Goal: Task Accomplishment & Management: Manage account settings

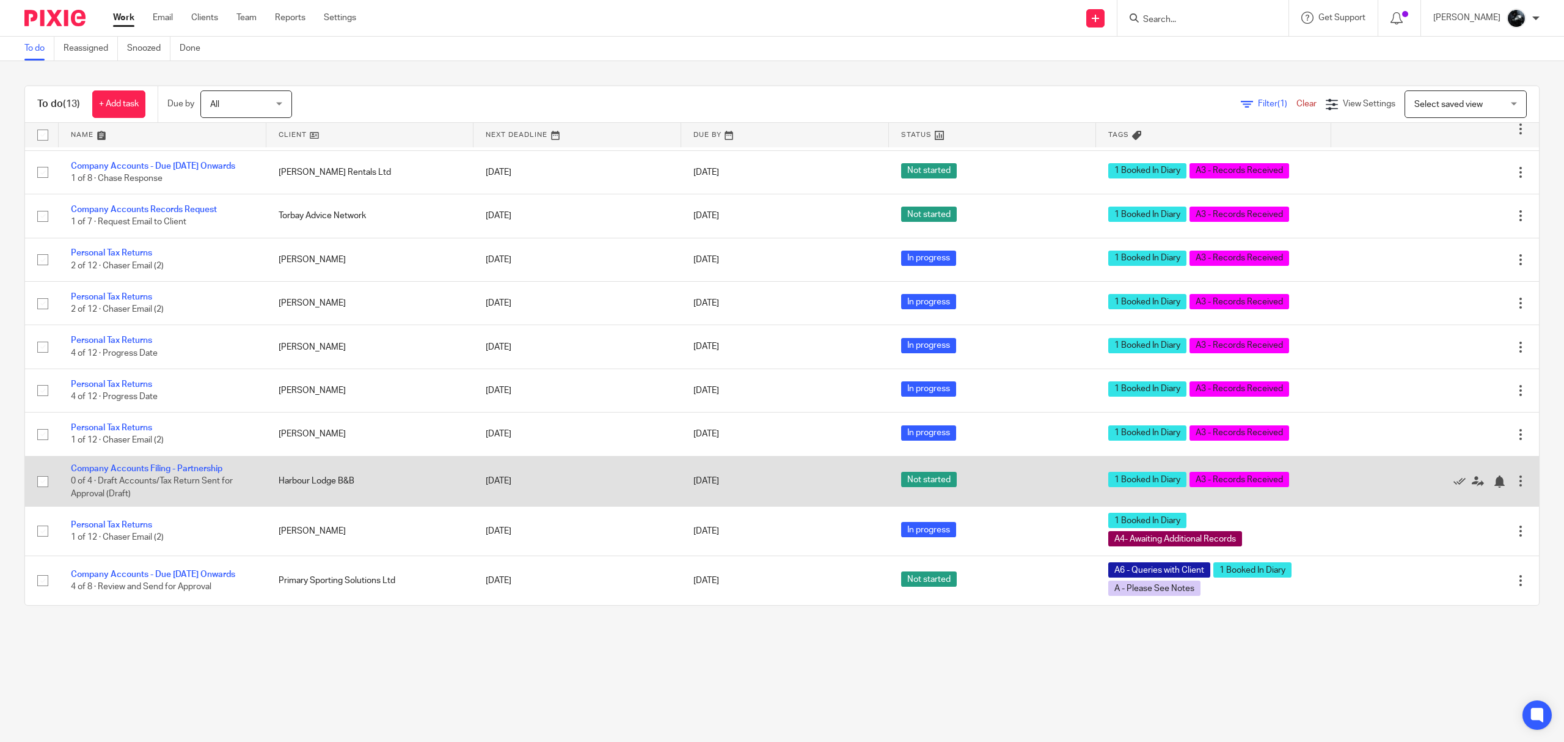
scroll to position [152, 0]
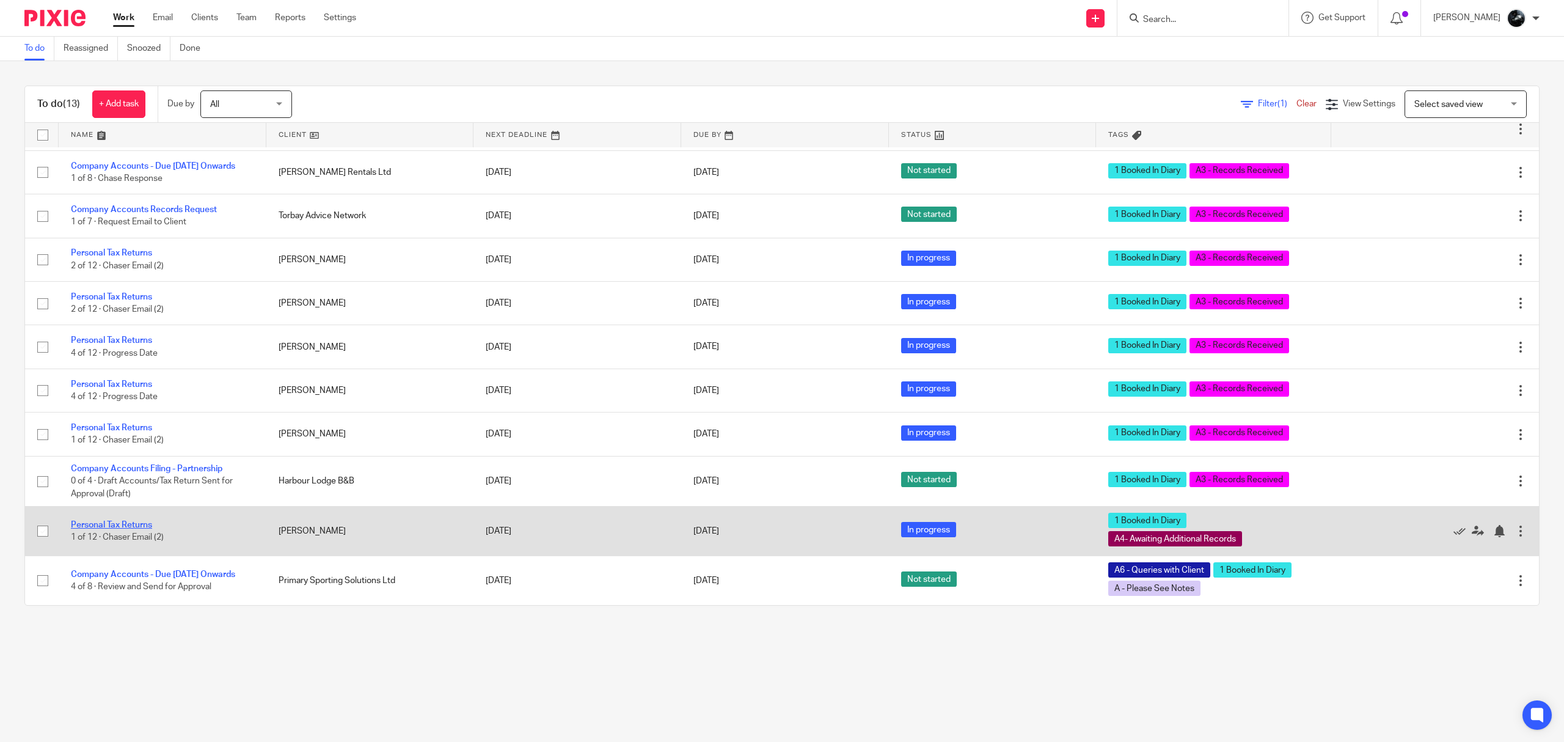
click at [137, 525] on link "Personal Tax Returns" at bounding box center [111, 525] width 81 height 9
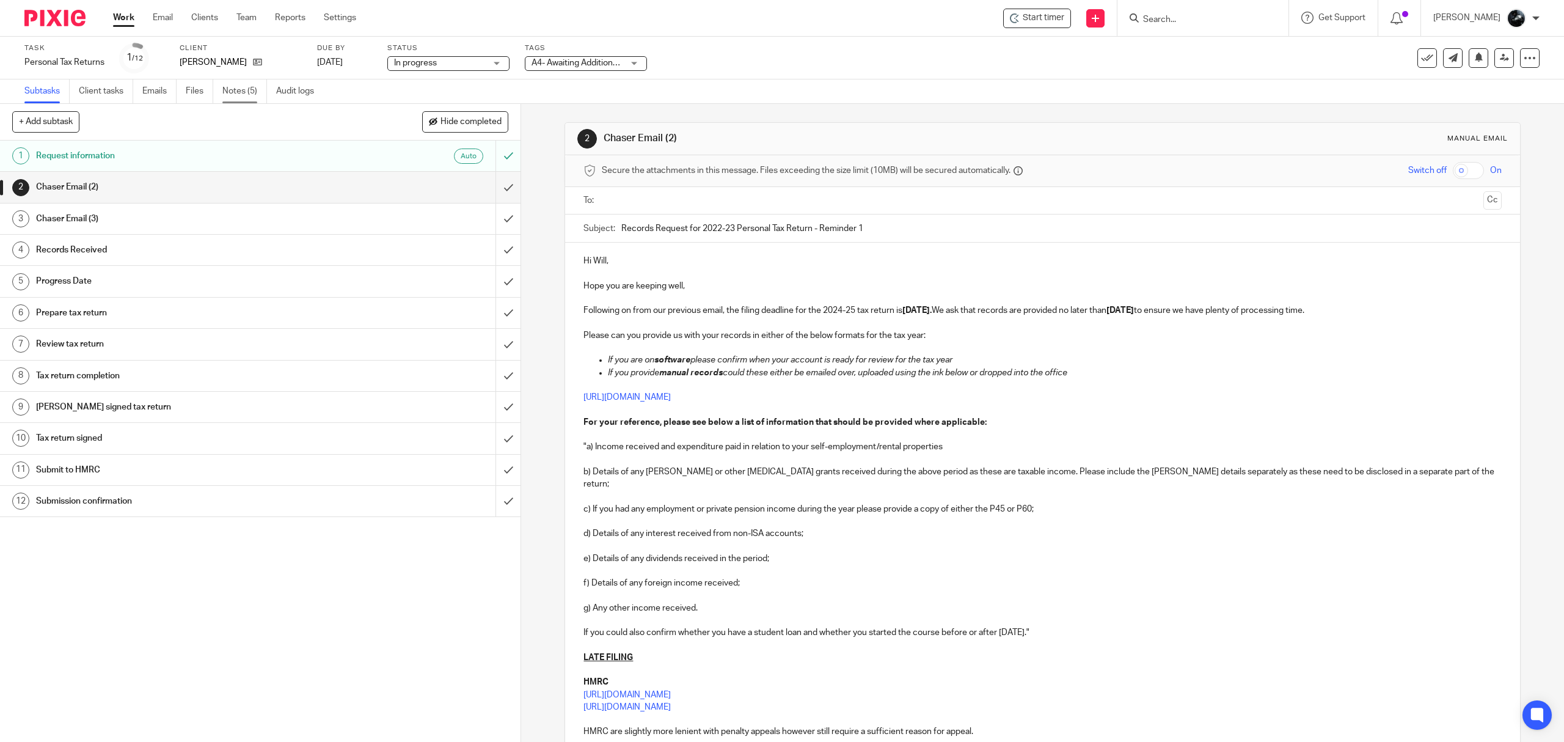
click at [252, 96] on link "Notes (5)" at bounding box center [244, 91] width 45 height 24
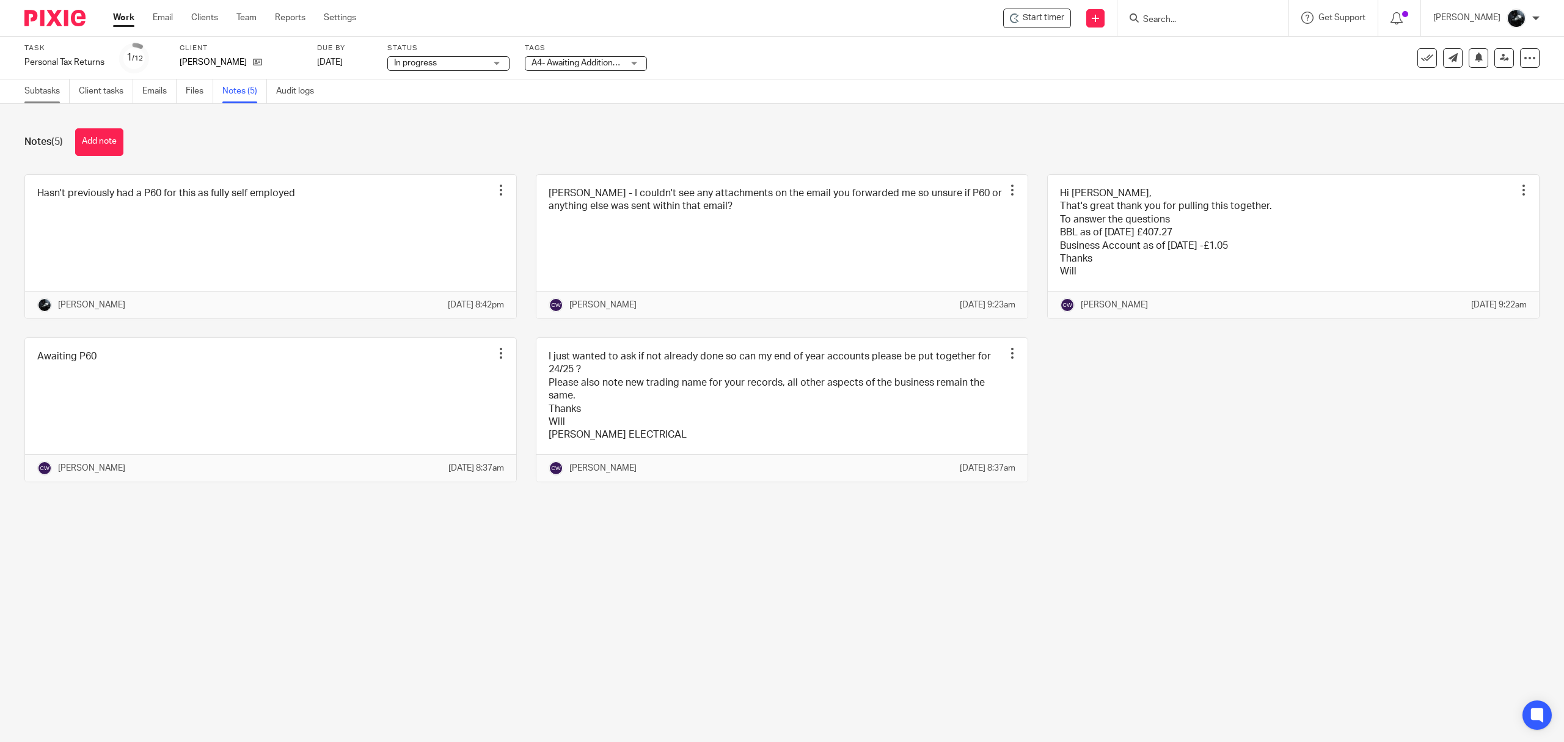
click at [45, 91] on link "Subtasks" at bounding box center [46, 91] width 45 height 24
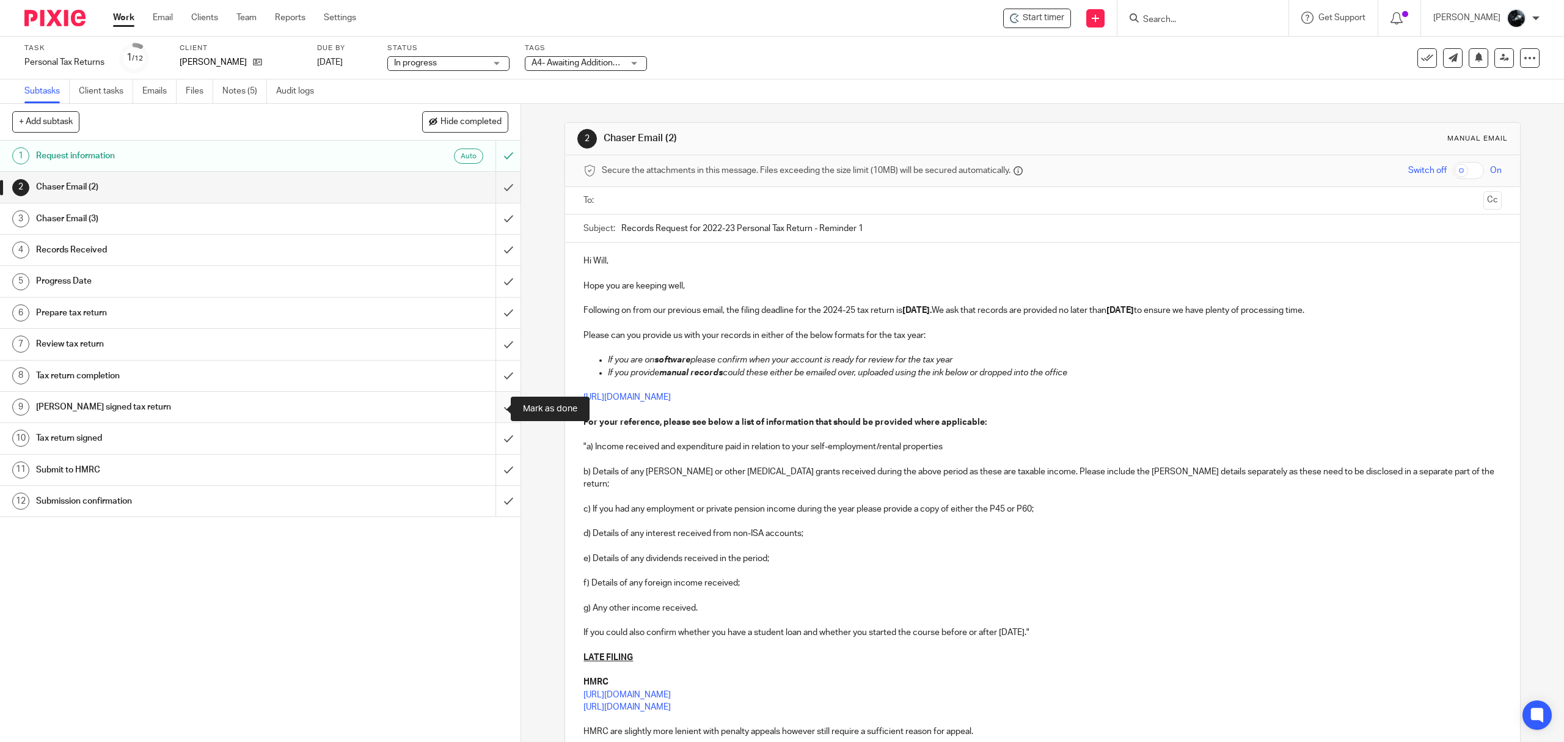
drag, startPoint x: 494, startPoint y: 407, endPoint x: 494, endPoint y: 394, distance: 12.8
click at [494, 407] on input "submit" at bounding box center [260, 407] width 521 height 31
click at [494, 375] on input "submit" at bounding box center [260, 376] width 521 height 31
click at [485, 347] on input "submit" at bounding box center [260, 344] width 521 height 31
click at [485, 313] on input "submit" at bounding box center [260, 313] width 521 height 31
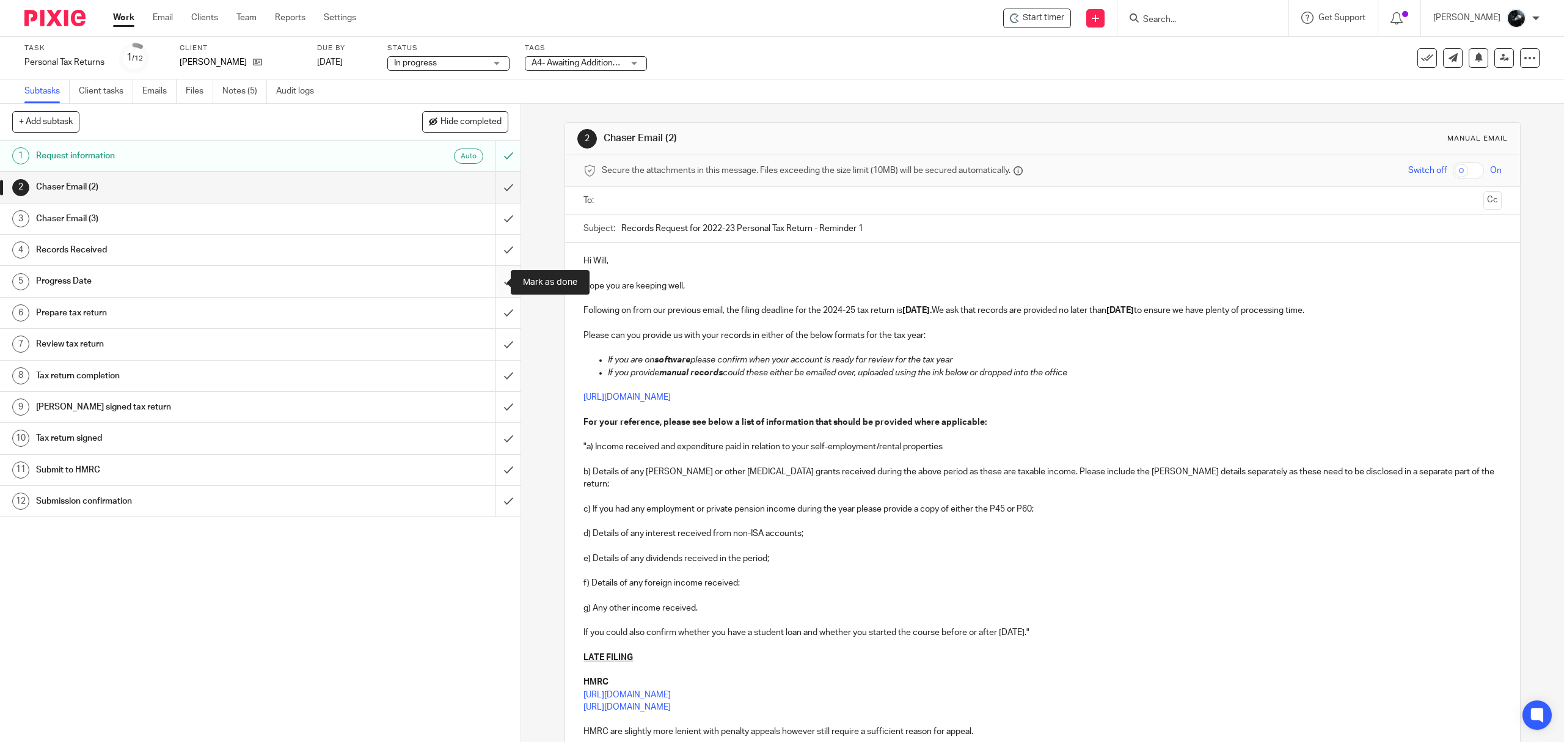
click at [485, 285] on input "submit" at bounding box center [260, 281] width 521 height 31
click at [485, 250] on input "submit" at bounding box center [260, 250] width 521 height 31
click at [489, 219] on input "submit" at bounding box center [260, 218] width 521 height 31
click at [489, 192] on input "submit" at bounding box center [260, 187] width 521 height 31
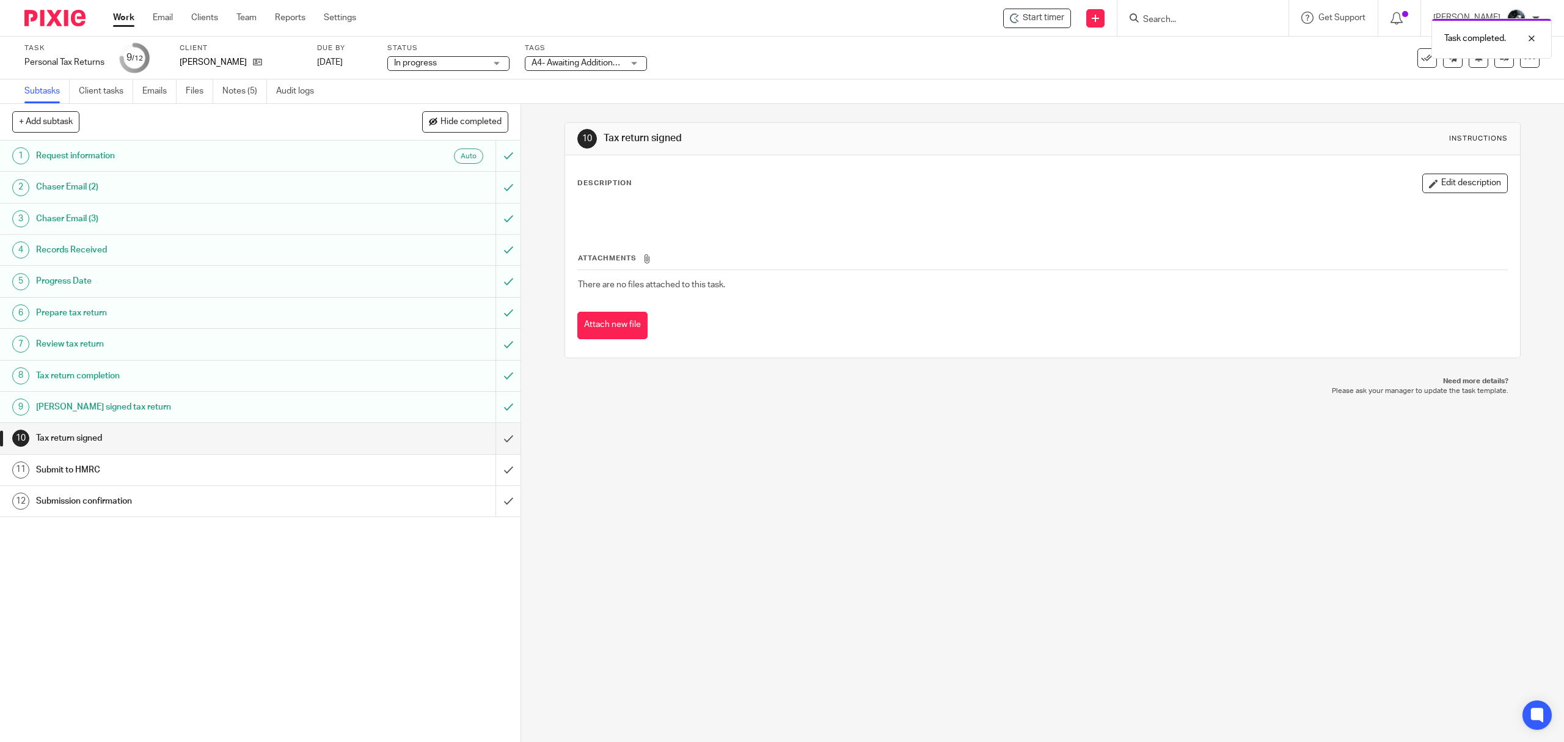
click at [616, 67] on span "A4- Awaiting Additional Records + 1" at bounding box center [578, 63] width 92 height 13
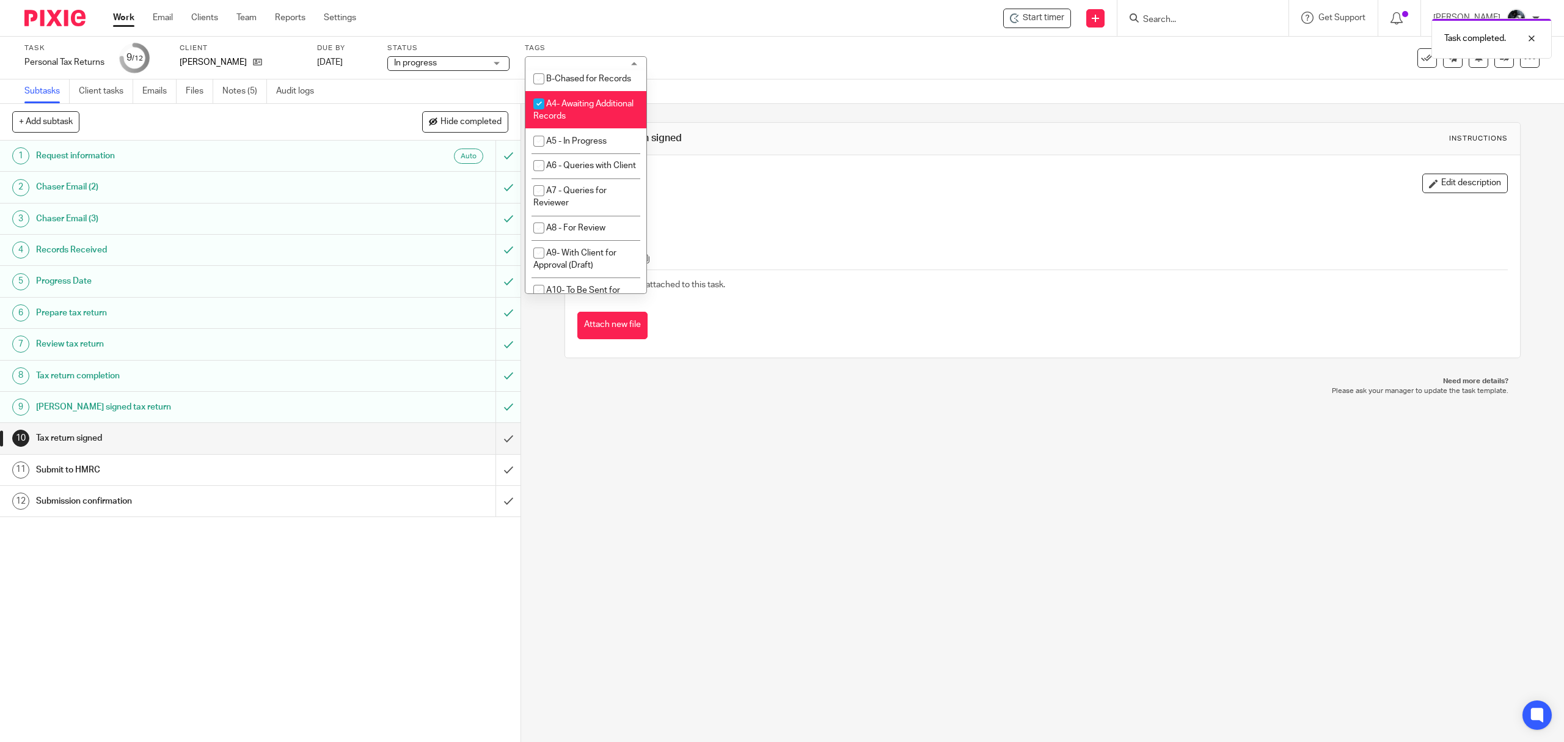
click at [577, 128] on li "A4- Awaiting Additional Records" at bounding box center [585, 109] width 121 height 37
checkbox input "false"
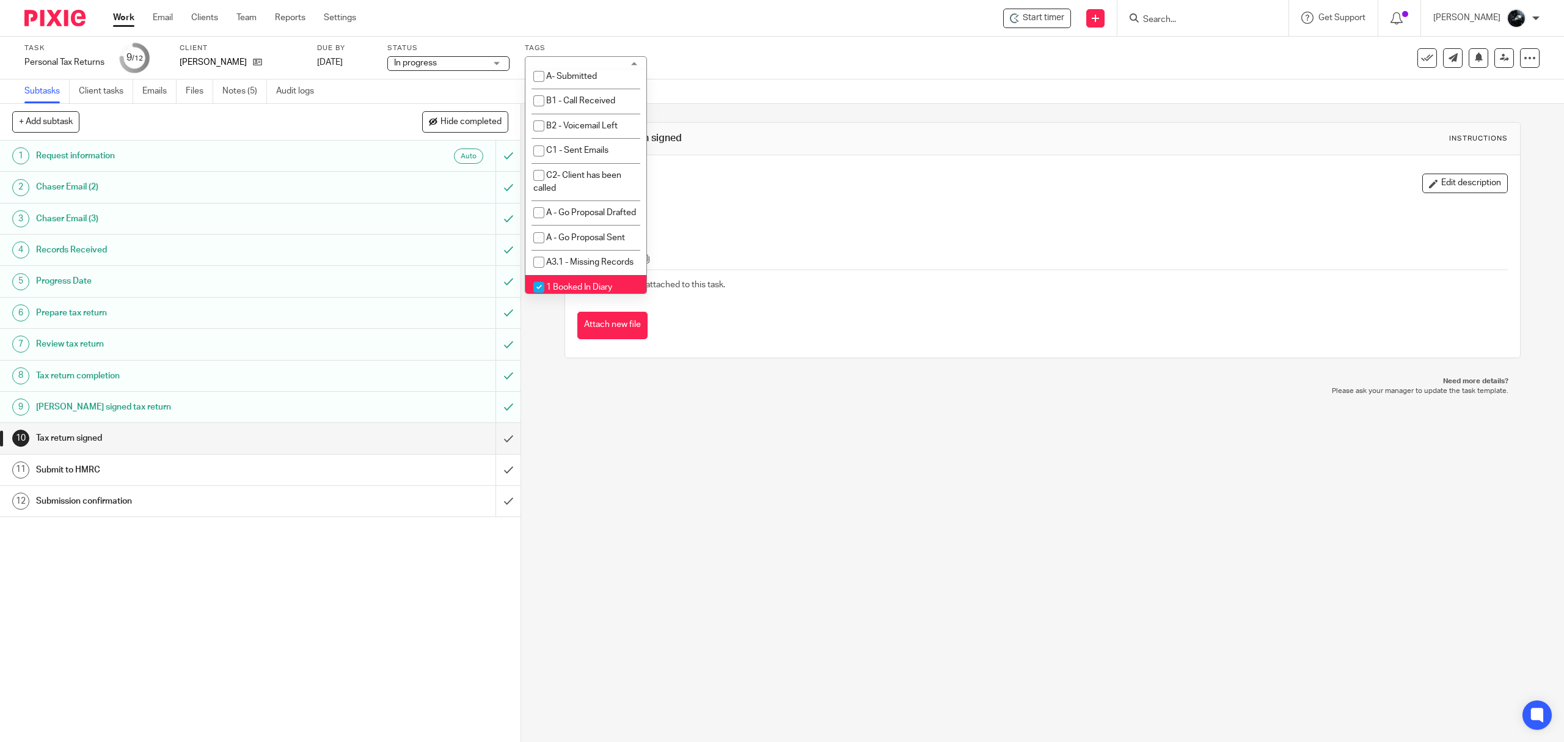
click at [589, 15] on li "A- Sent for Signature" at bounding box center [585, 2] width 121 height 25
checkbox input "true"
drag, startPoint x: 595, startPoint y: 187, endPoint x: 590, endPoint y: 194, distance: 9.2
click at [590, 56] on li "1 Booked In Diary" at bounding box center [585, 43] width 121 height 25
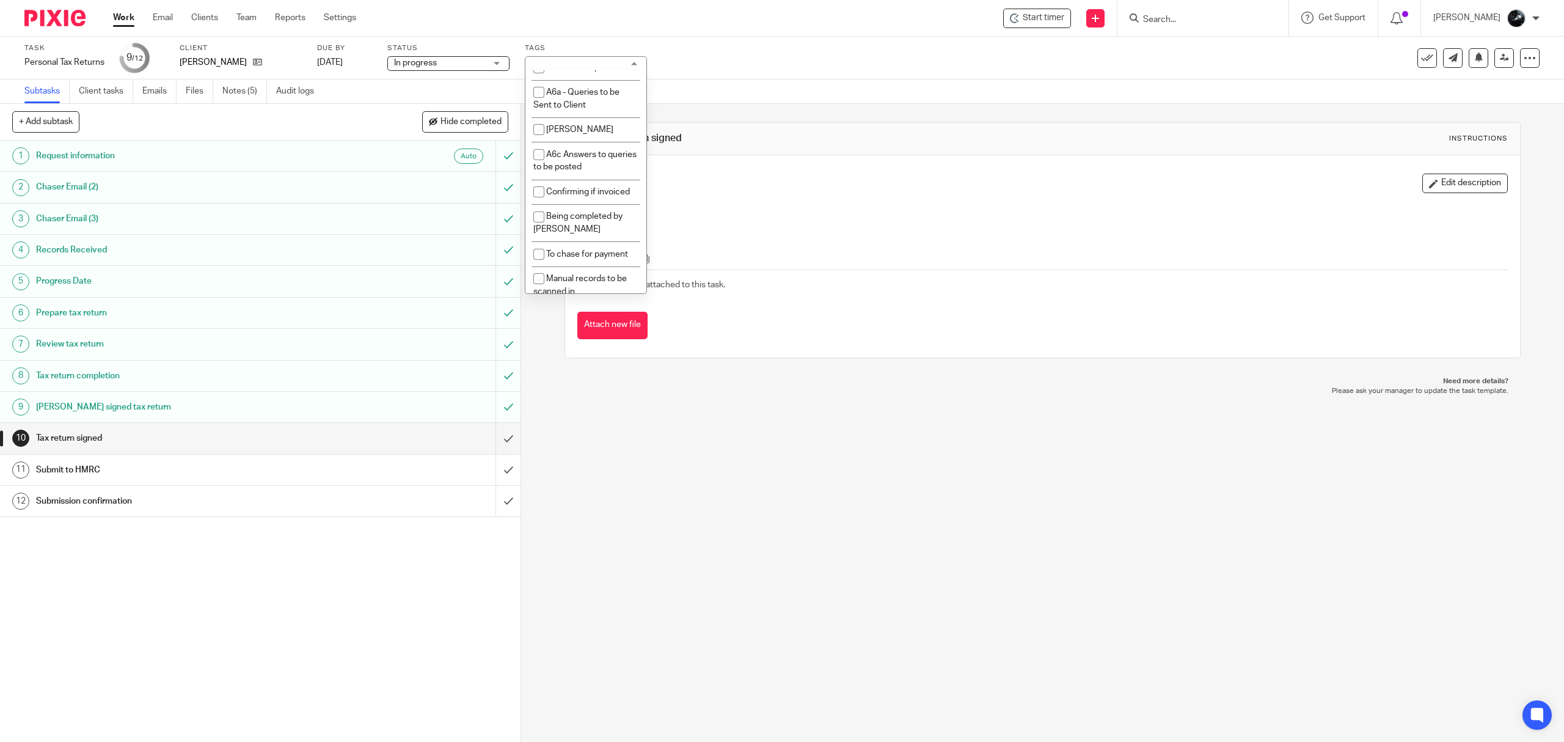
checkbox input "false"
click at [924, 565] on div "10 Tax return signed Instructions Description Edit description Attachments Ther…" at bounding box center [1042, 423] width 1043 height 638
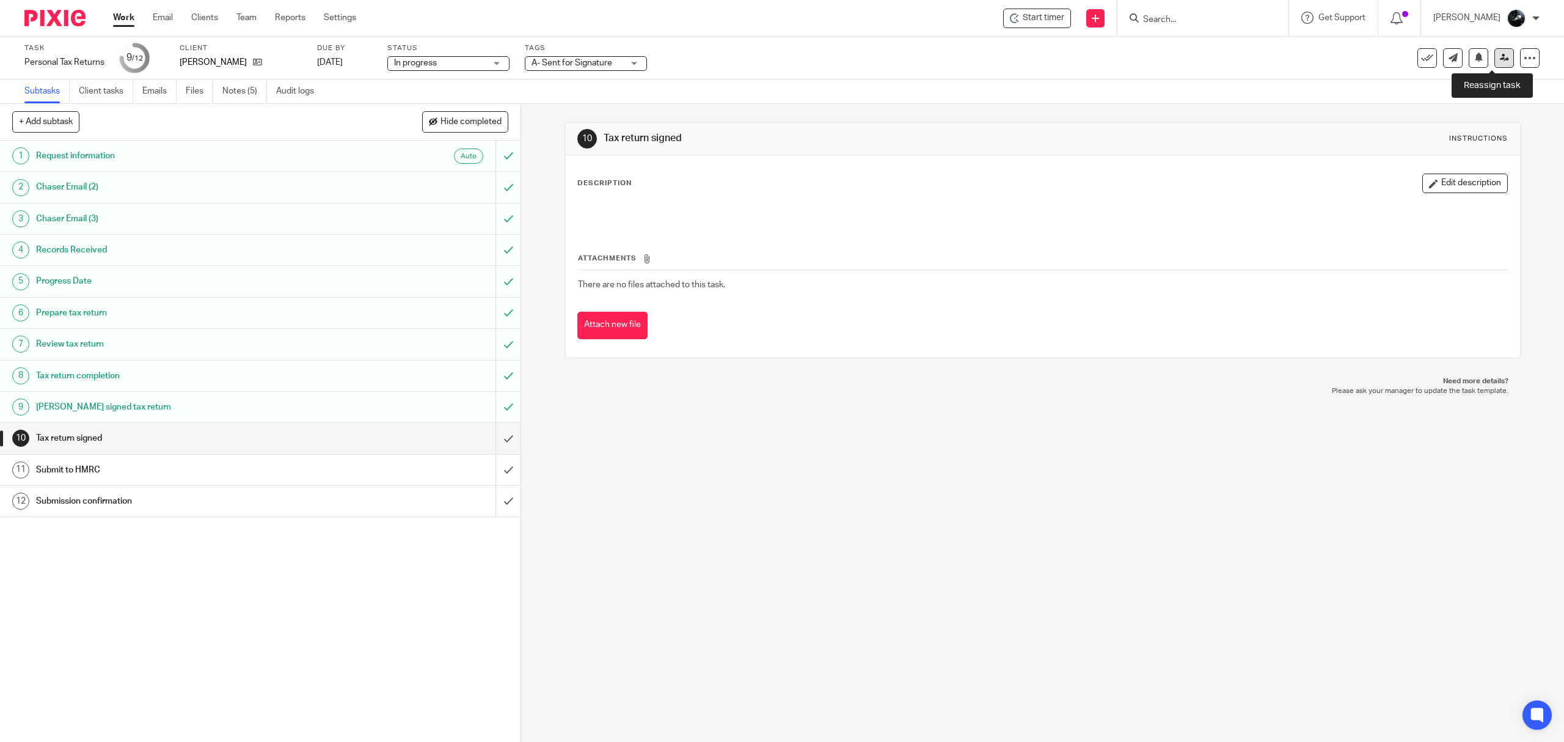
click at [1500, 62] on icon at bounding box center [1504, 57] width 9 height 9
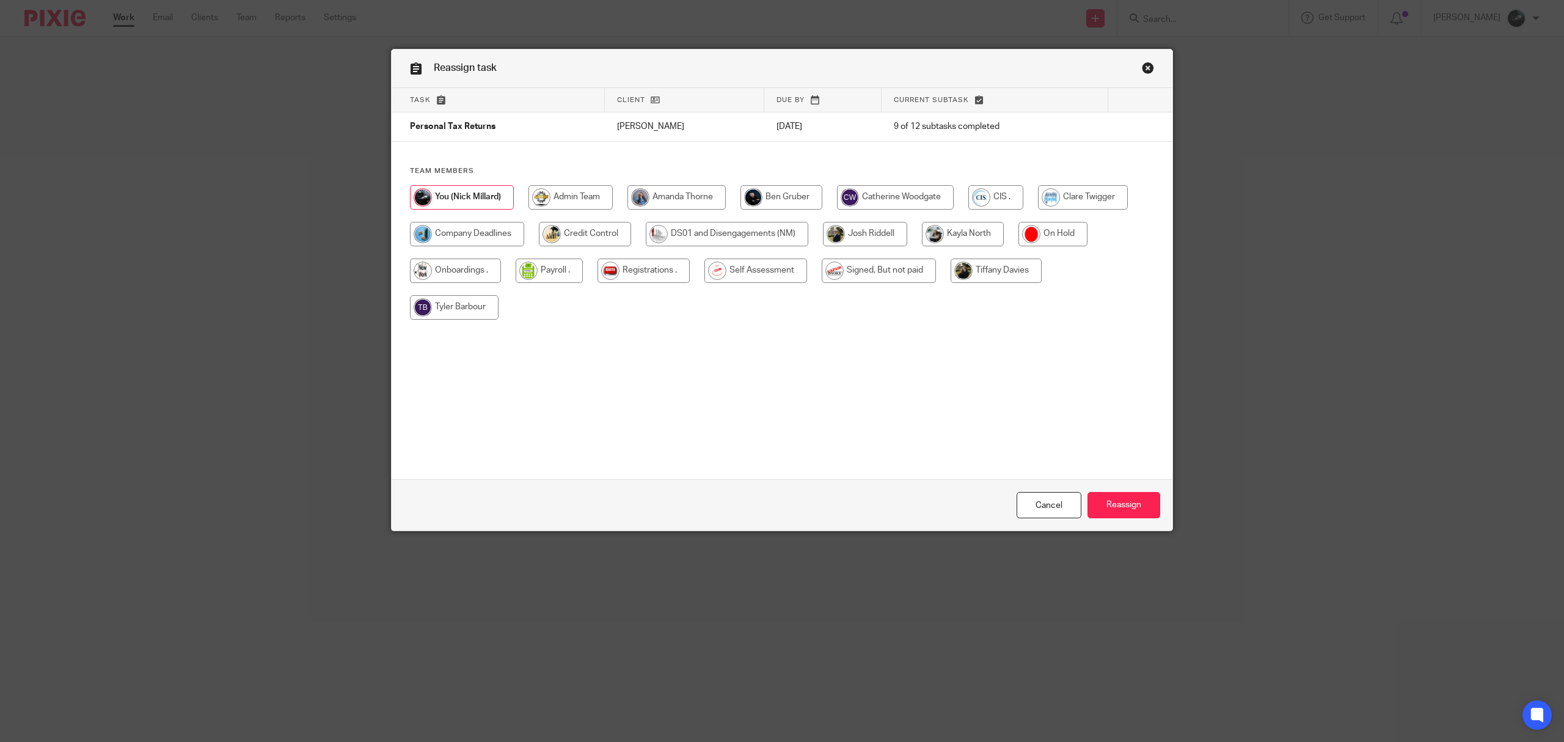
click at [777, 269] on input "radio" at bounding box center [756, 270] width 103 height 24
radio input "true"
click at [1140, 510] on input "Reassign" at bounding box center [1124, 505] width 73 height 26
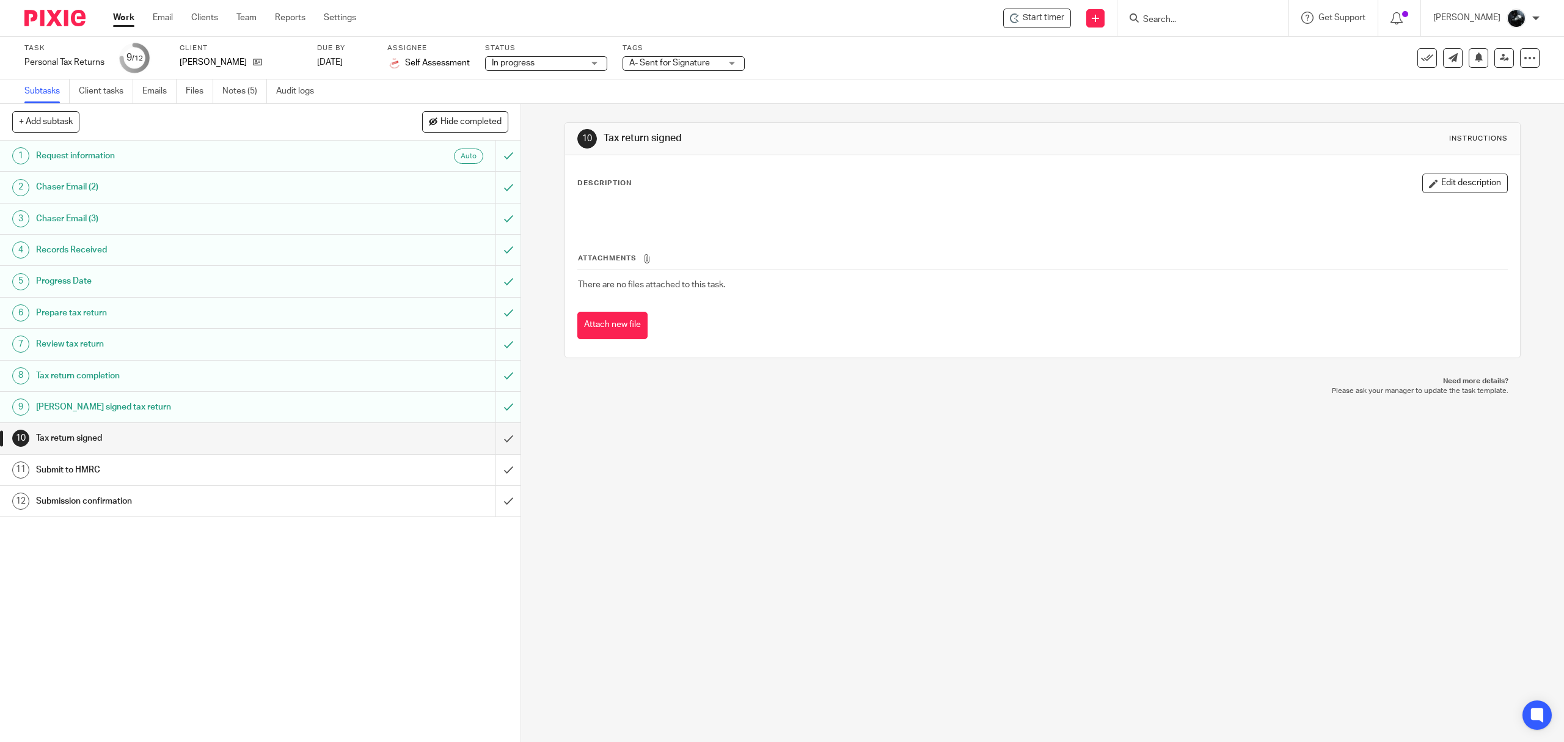
click at [46, 17] on img at bounding box center [54, 18] width 61 height 16
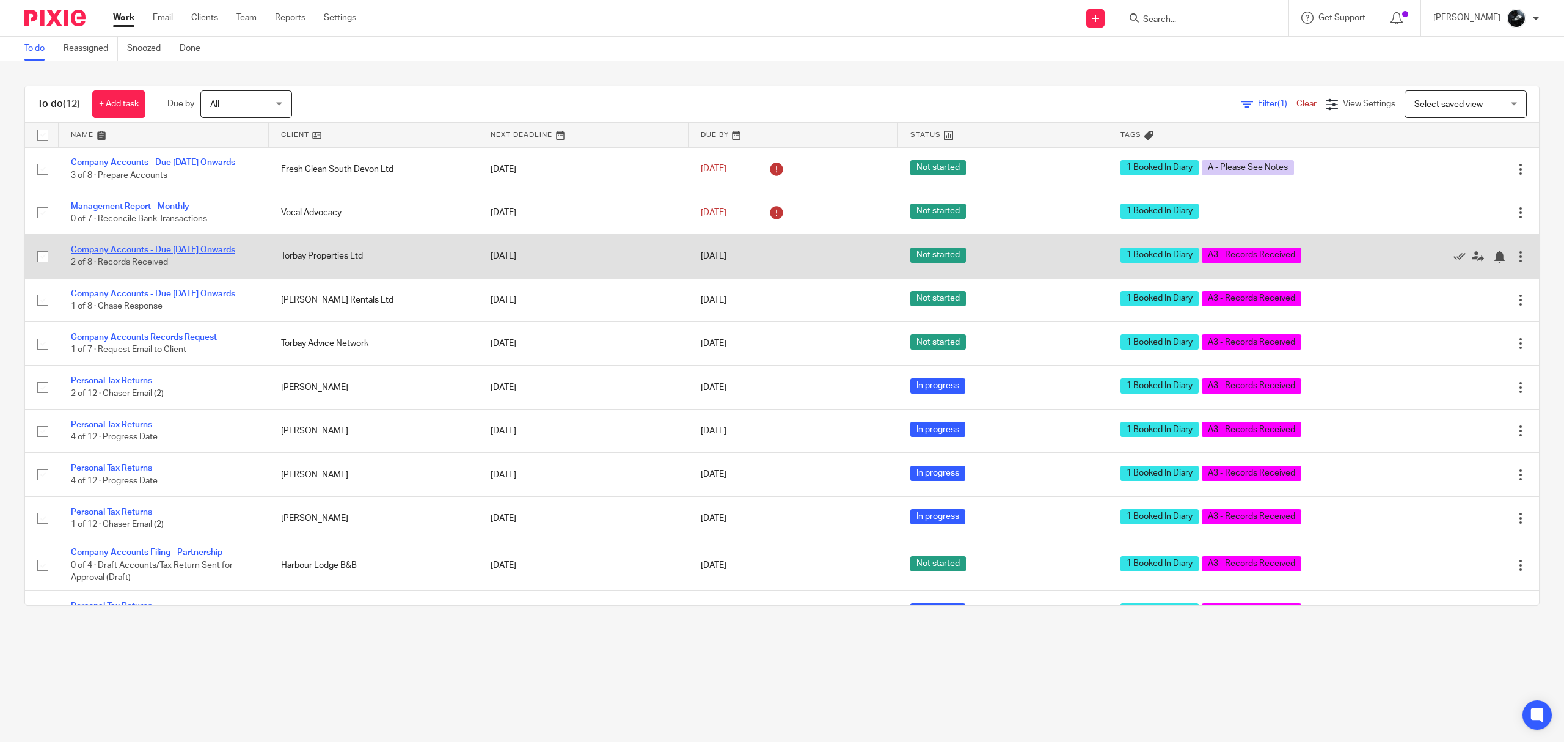
click at [152, 254] on link "Company Accounts - Due [DATE] Onwards" at bounding box center [153, 250] width 164 height 9
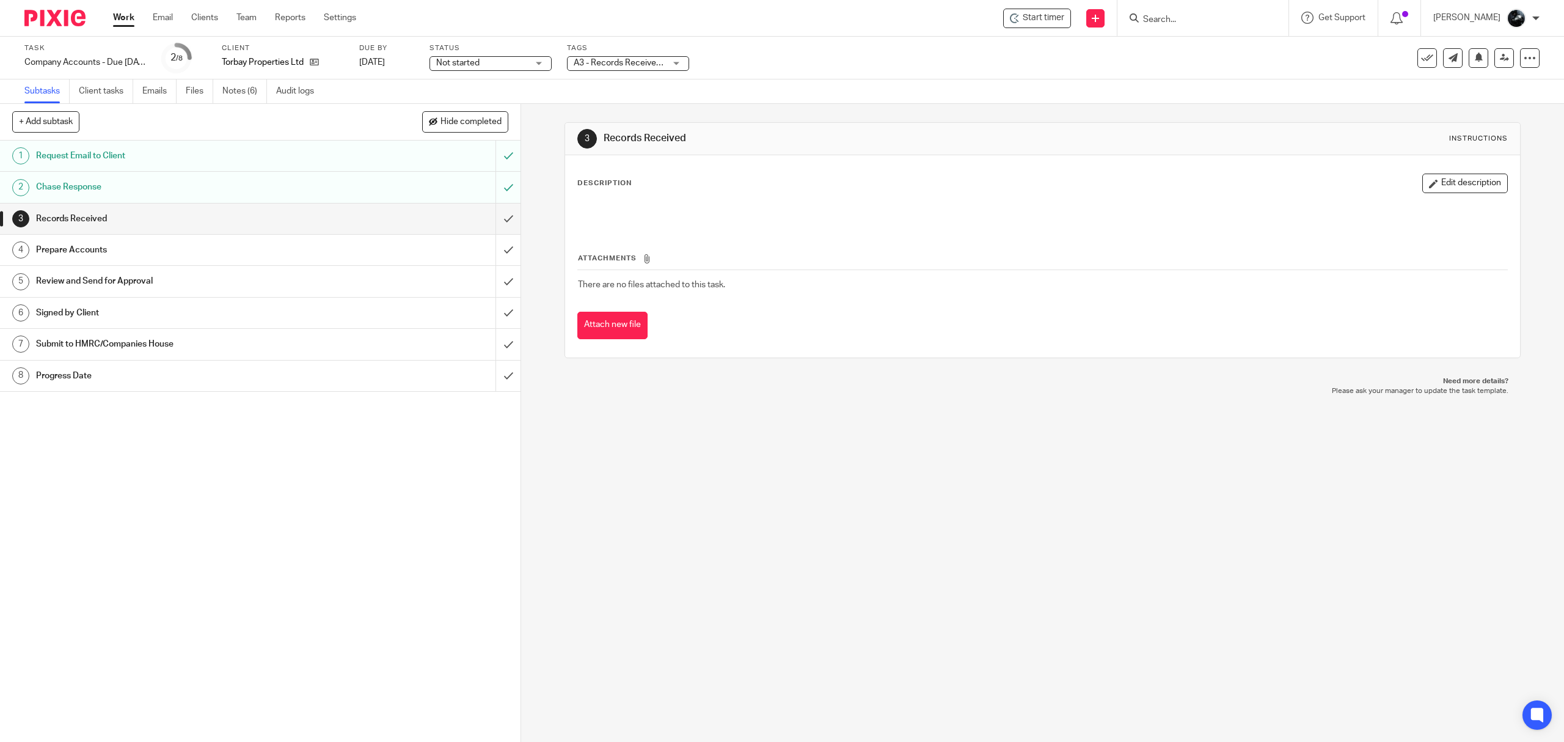
click at [1196, 18] on input "Search" at bounding box center [1197, 20] width 110 height 11
click at [1218, 15] on input "Search" at bounding box center [1197, 20] width 110 height 11
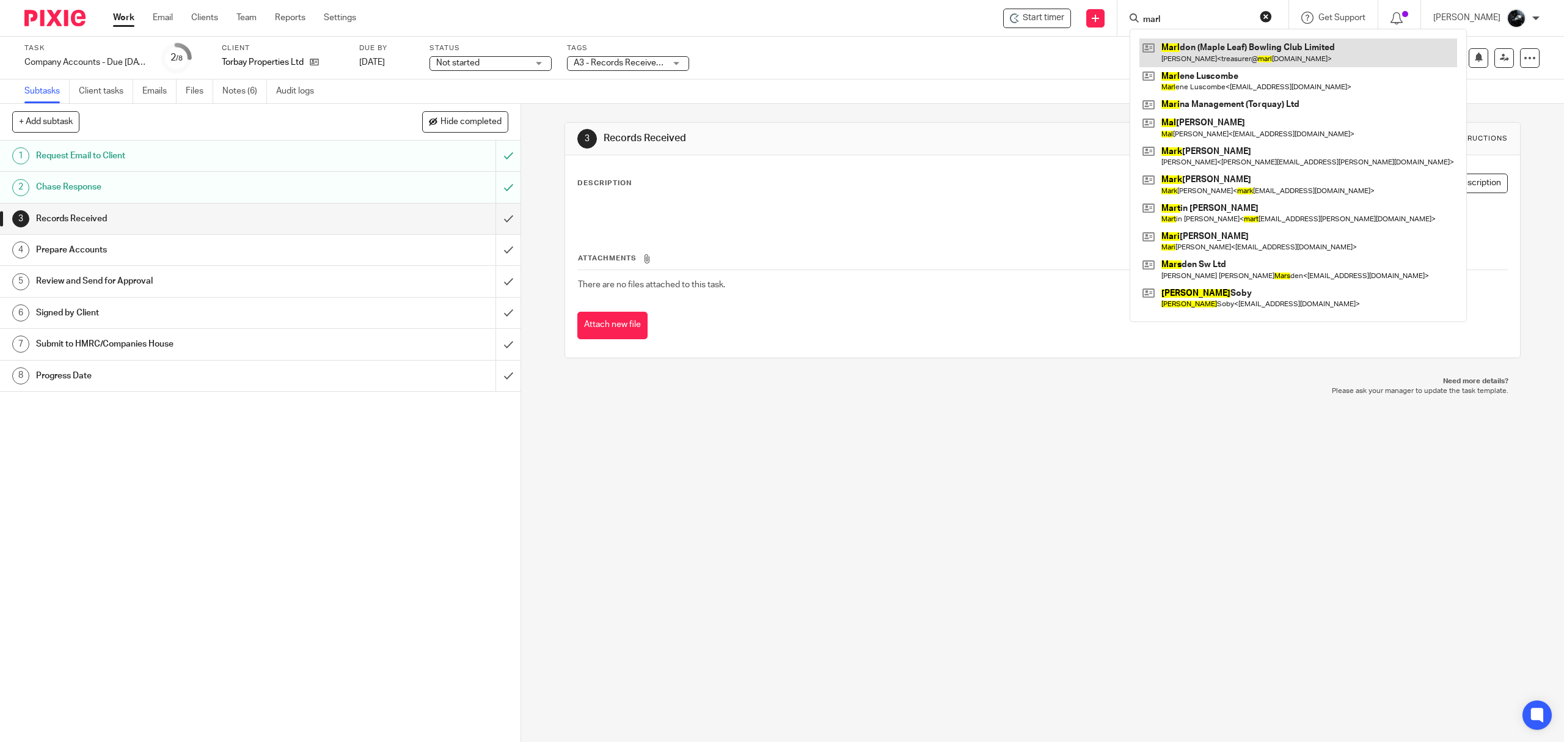
type input "marl"
click at [1240, 62] on link at bounding box center [1299, 52] width 318 height 28
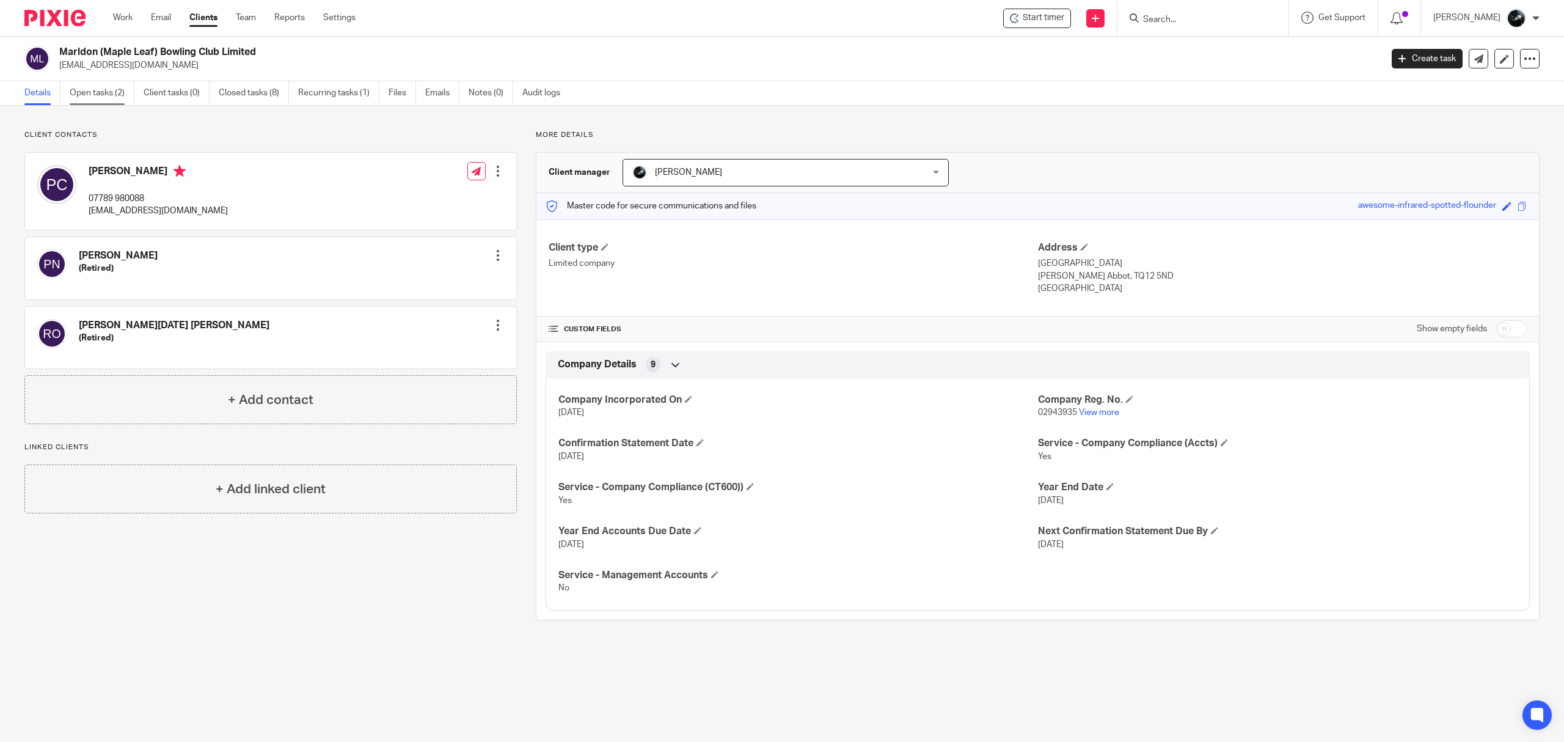
click at [72, 95] on link "Open tasks (2)" at bounding box center [102, 93] width 65 height 24
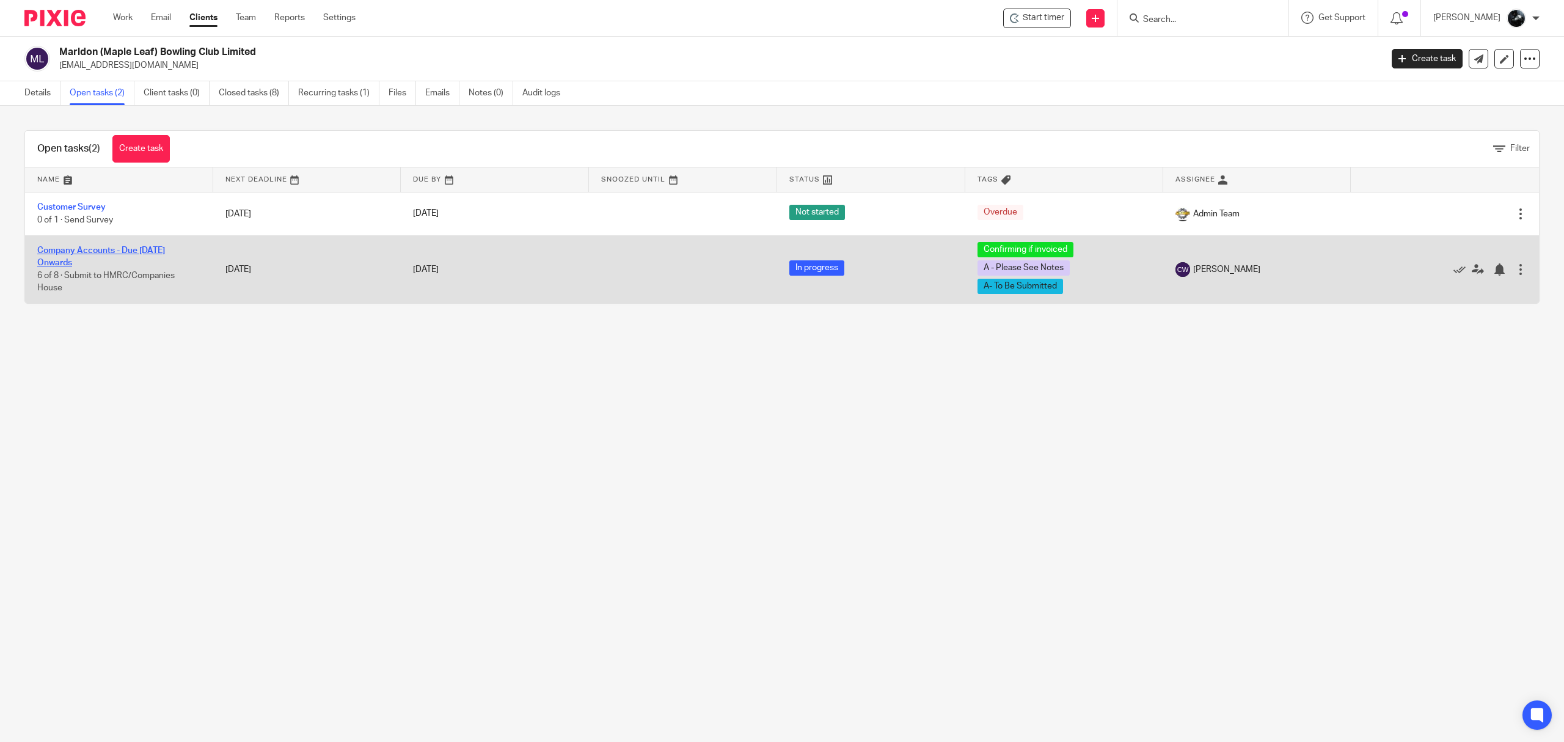
click at [121, 246] on link "Company Accounts - Due [DATE] Onwards" at bounding box center [101, 256] width 128 height 21
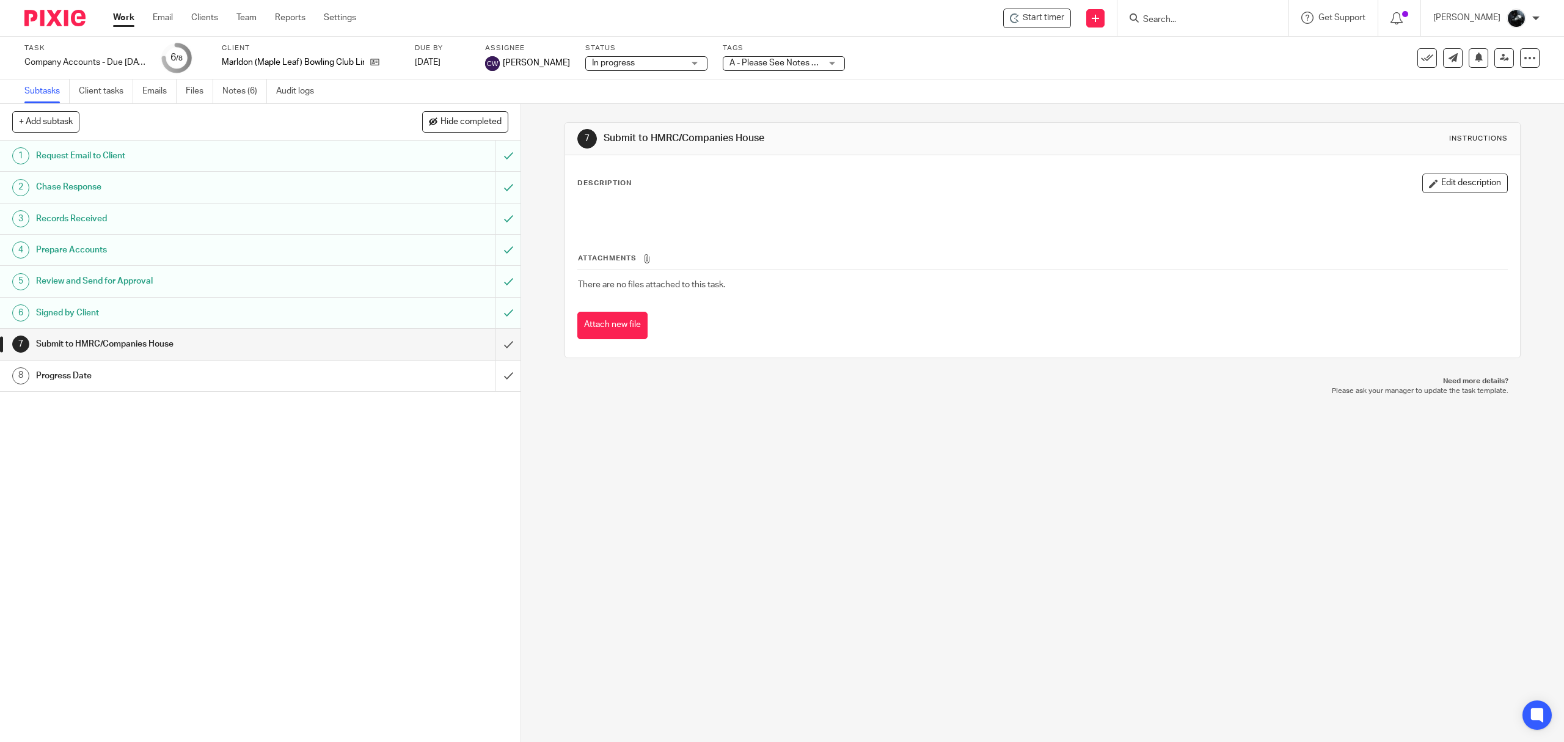
click at [816, 59] on span "A - Please See Notes + 2" at bounding box center [776, 63] width 93 height 9
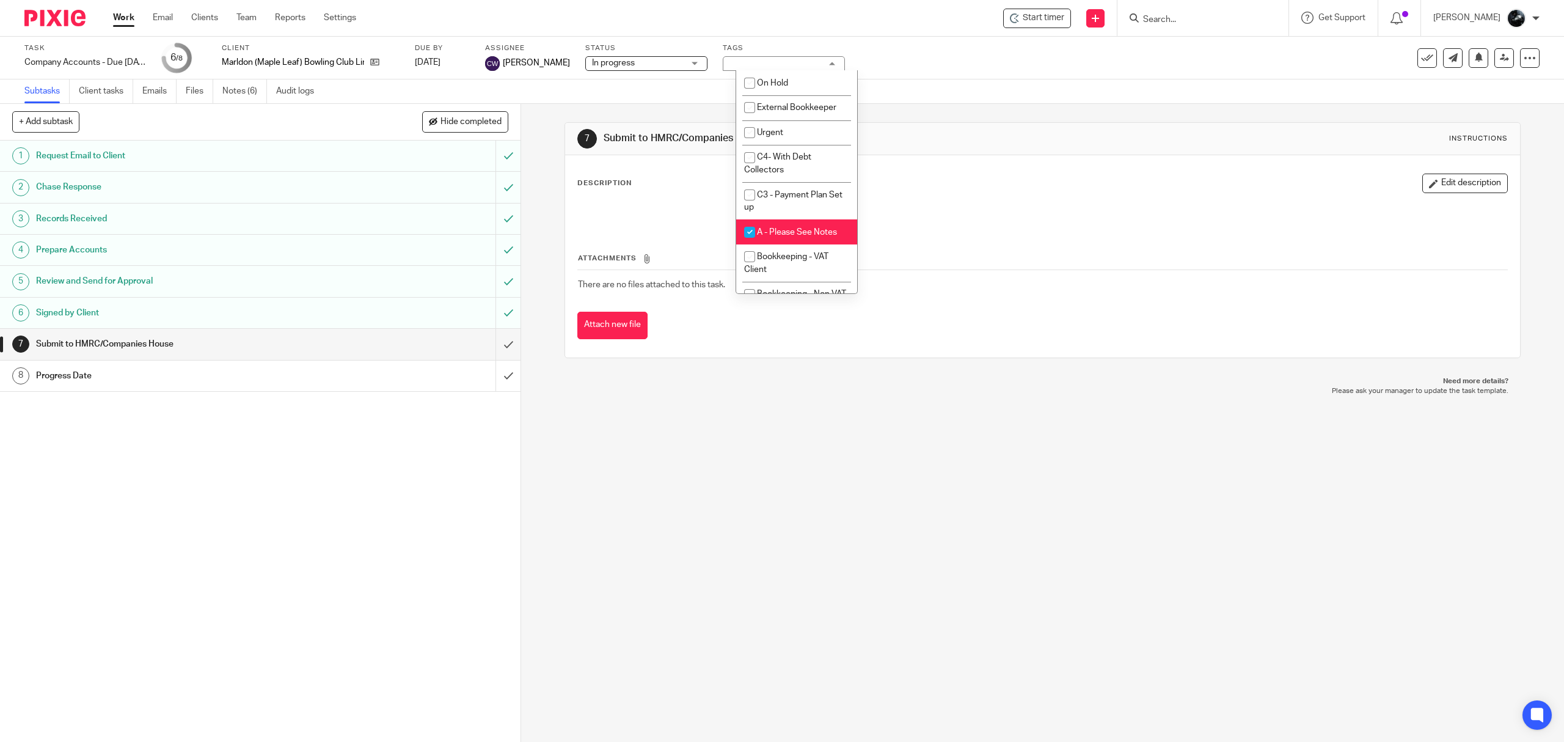
click at [795, 233] on span "A - Please See Notes" at bounding box center [797, 232] width 80 height 9
checkbox input "false"
click at [800, 137] on span "A- To Be Submitted" at bounding box center [793, 132] width 73 height 9
checkbox input "false"
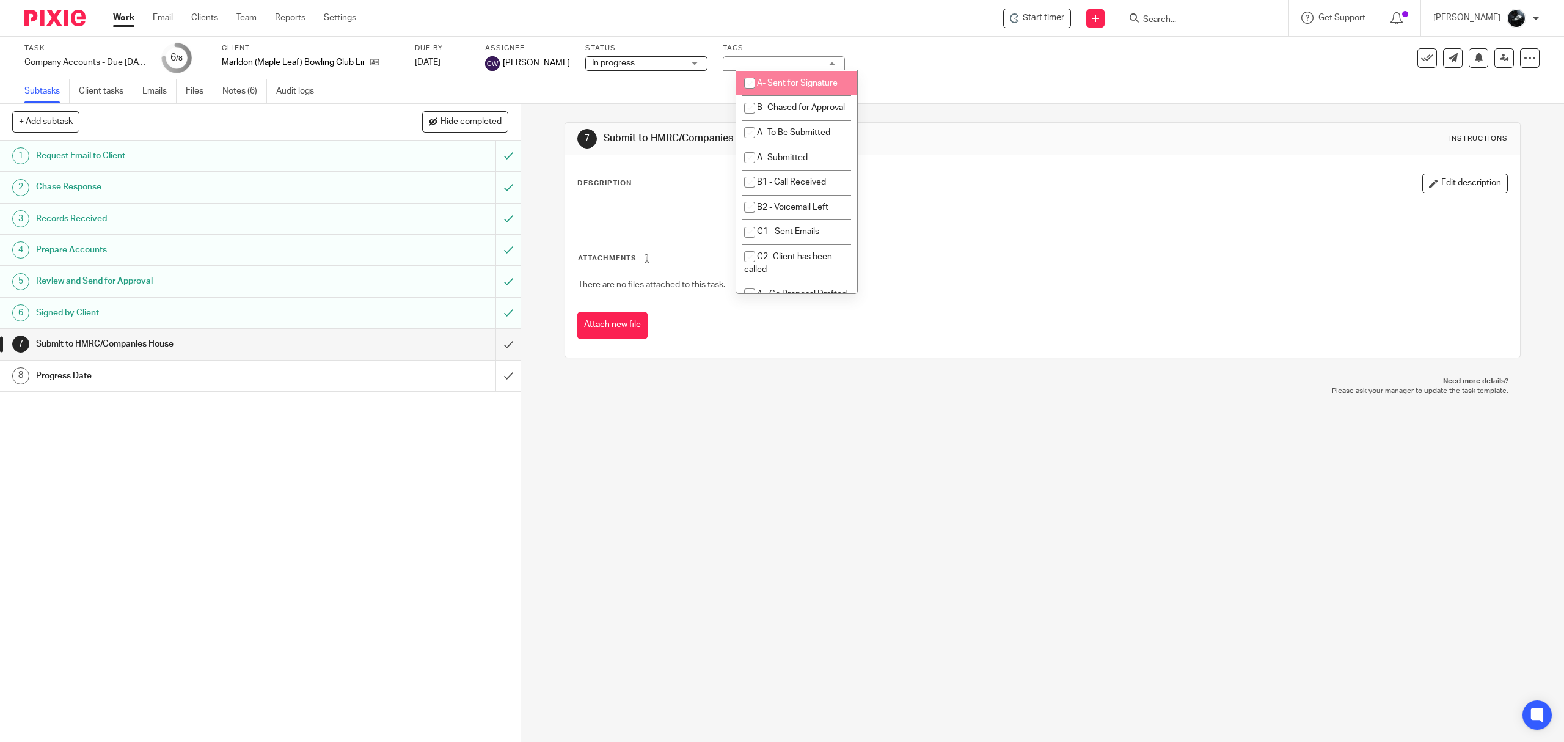
click at [783, 96] on li "A- Sent for Signature" at bounding box center [796, 83] width 121 height 25
checkbox input "true"
click at [1500, 59] on icon at bounding box center [1504, 57] width 9 height 9
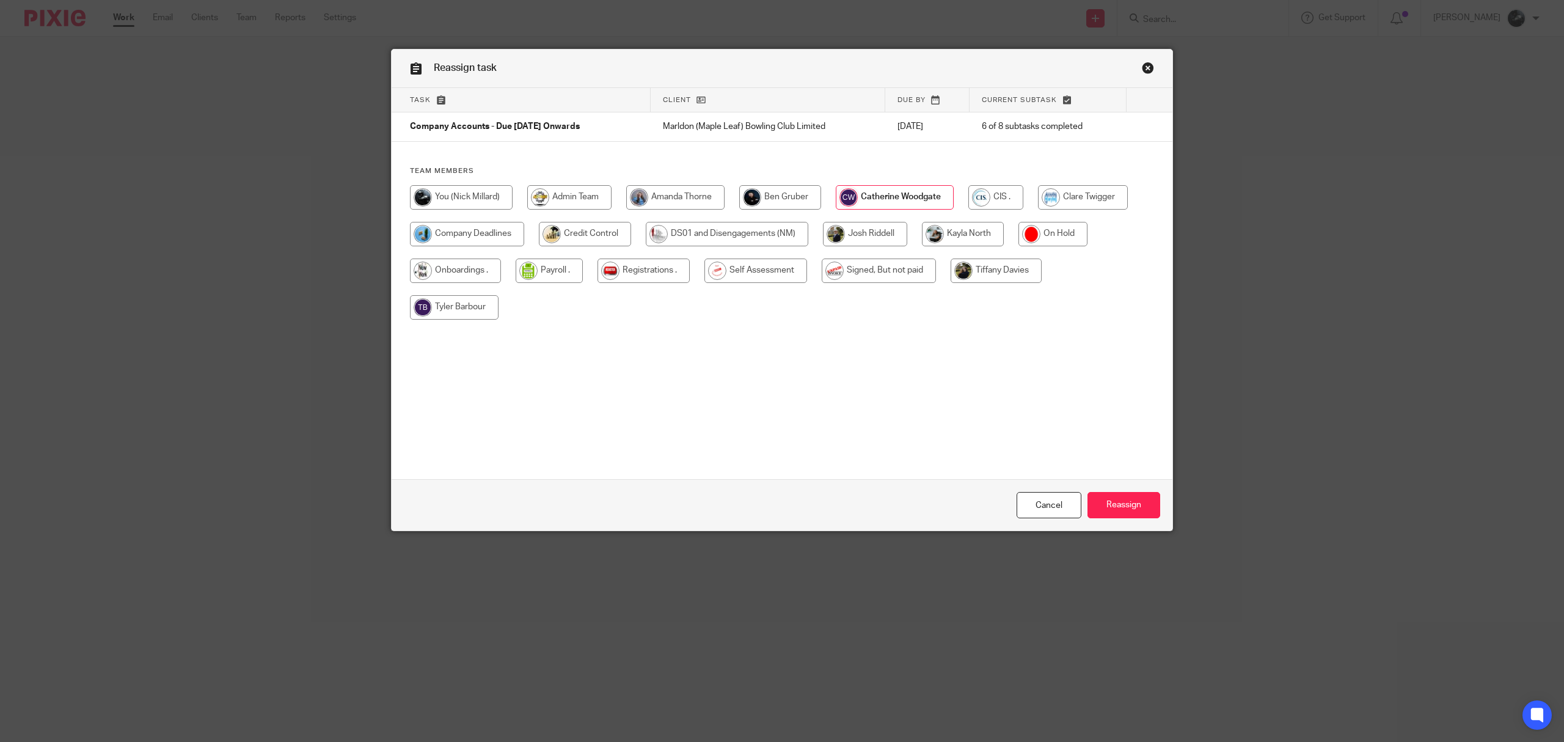
click at [462, 238] on input "radio" at bounding box center [467, 234] width 114 height 24
radio input "true"
click at [1123, 501] on input "Reassign" at bounding box center [1124, 505] width 73 height 26
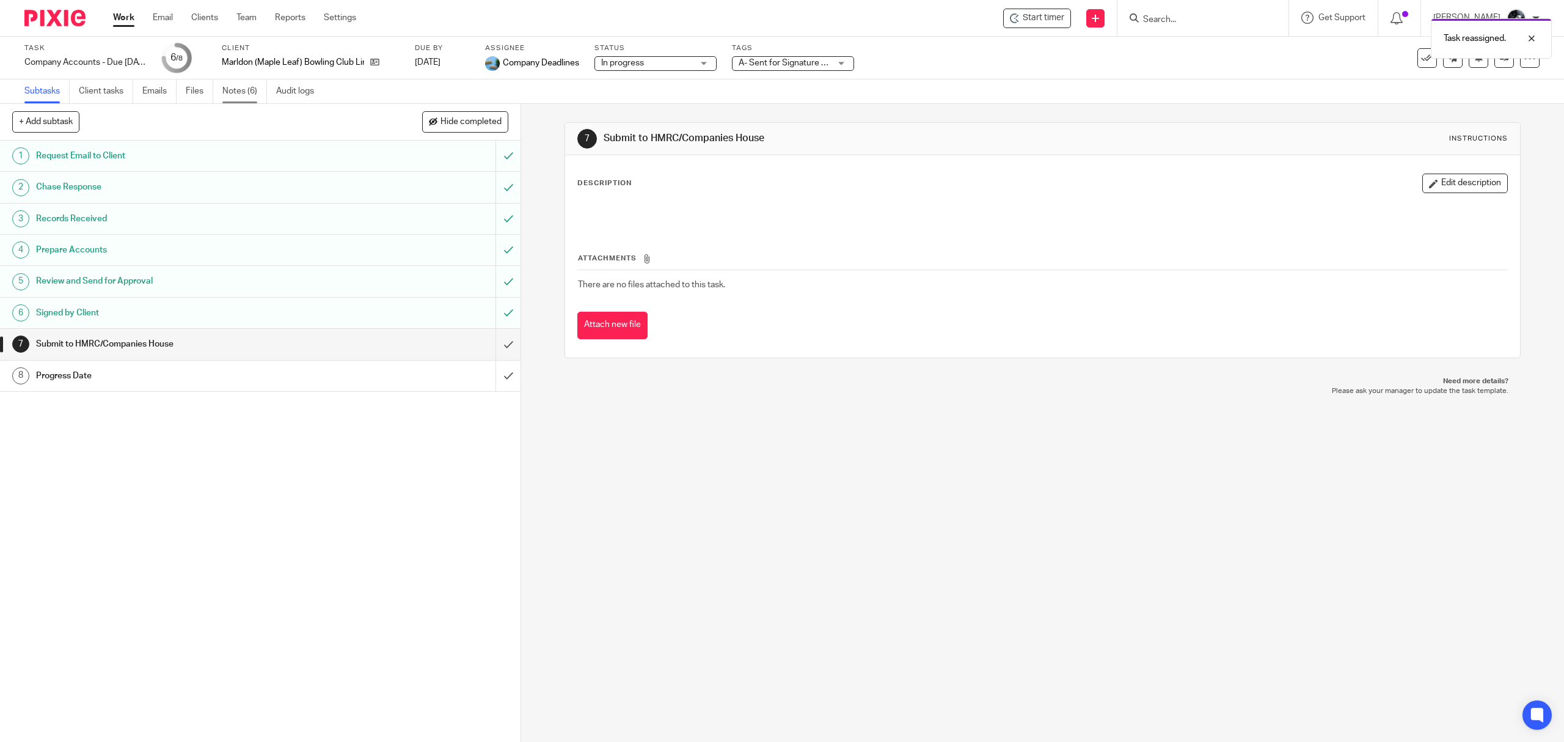
click at [244, 89] on link "Notes (6)" at bounding box center [244, 91] width 45 height 24
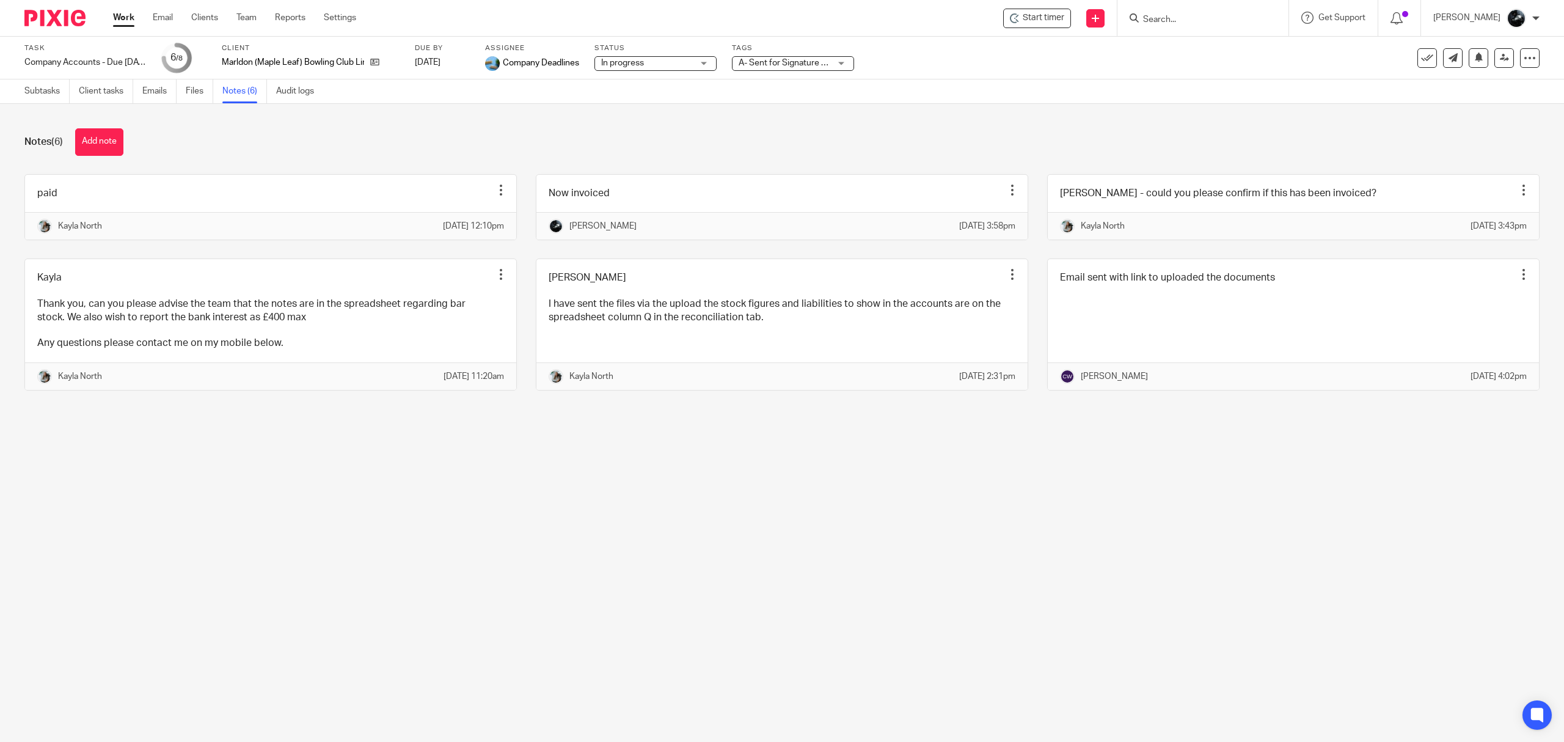
click at [42, 10] on img at bounding box center [54, 18] width 61 height 16
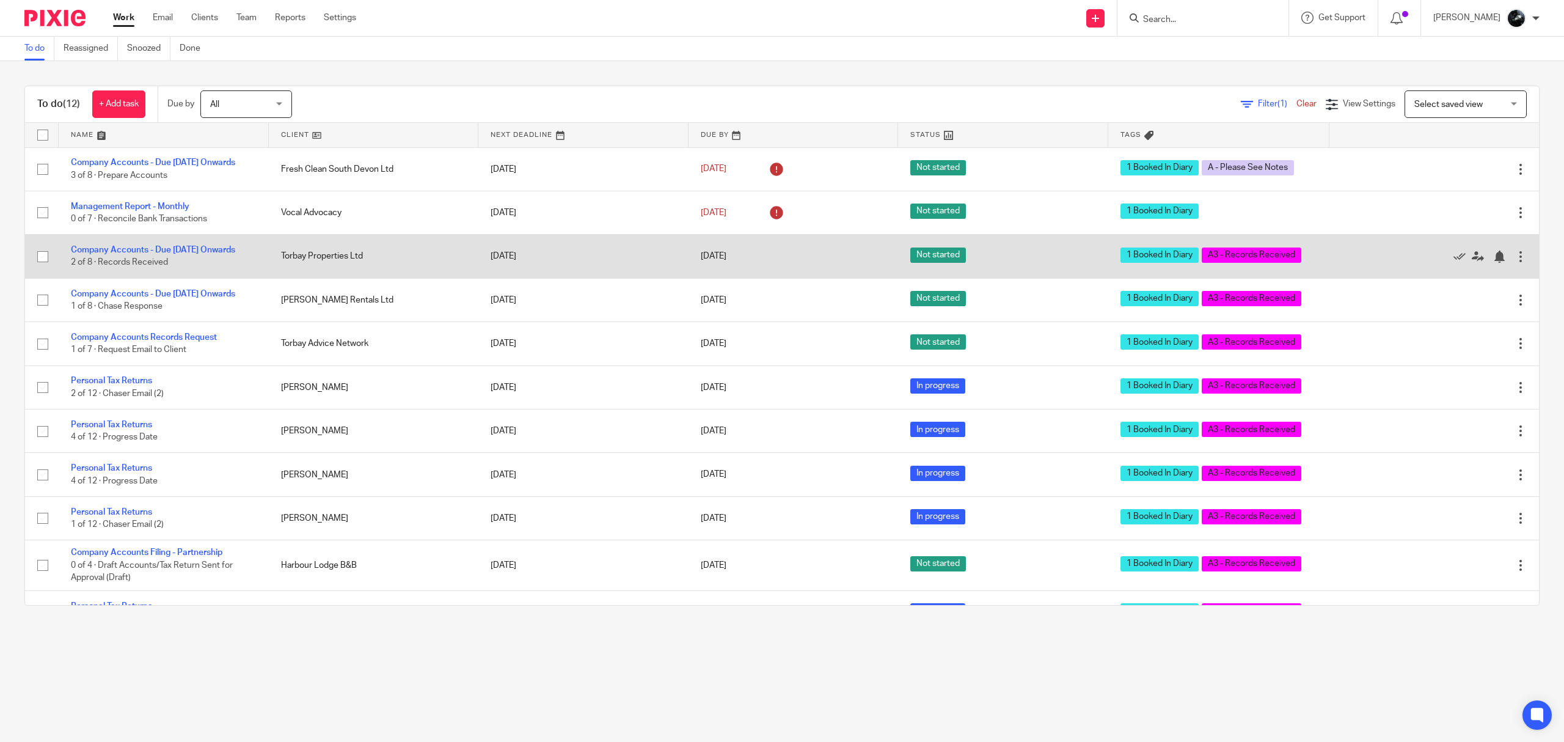
click at [137, 247] on td "Company Accounts - Due 1st May 2023 Onwards 2 of 8 · Records Received" at bounding box center [164, 256] width 210 height 43
click at [139, 252] on link "Company Accounts - Due 1st May 2023 Onwards" at bounding box center [153, 250] width 164 height 9
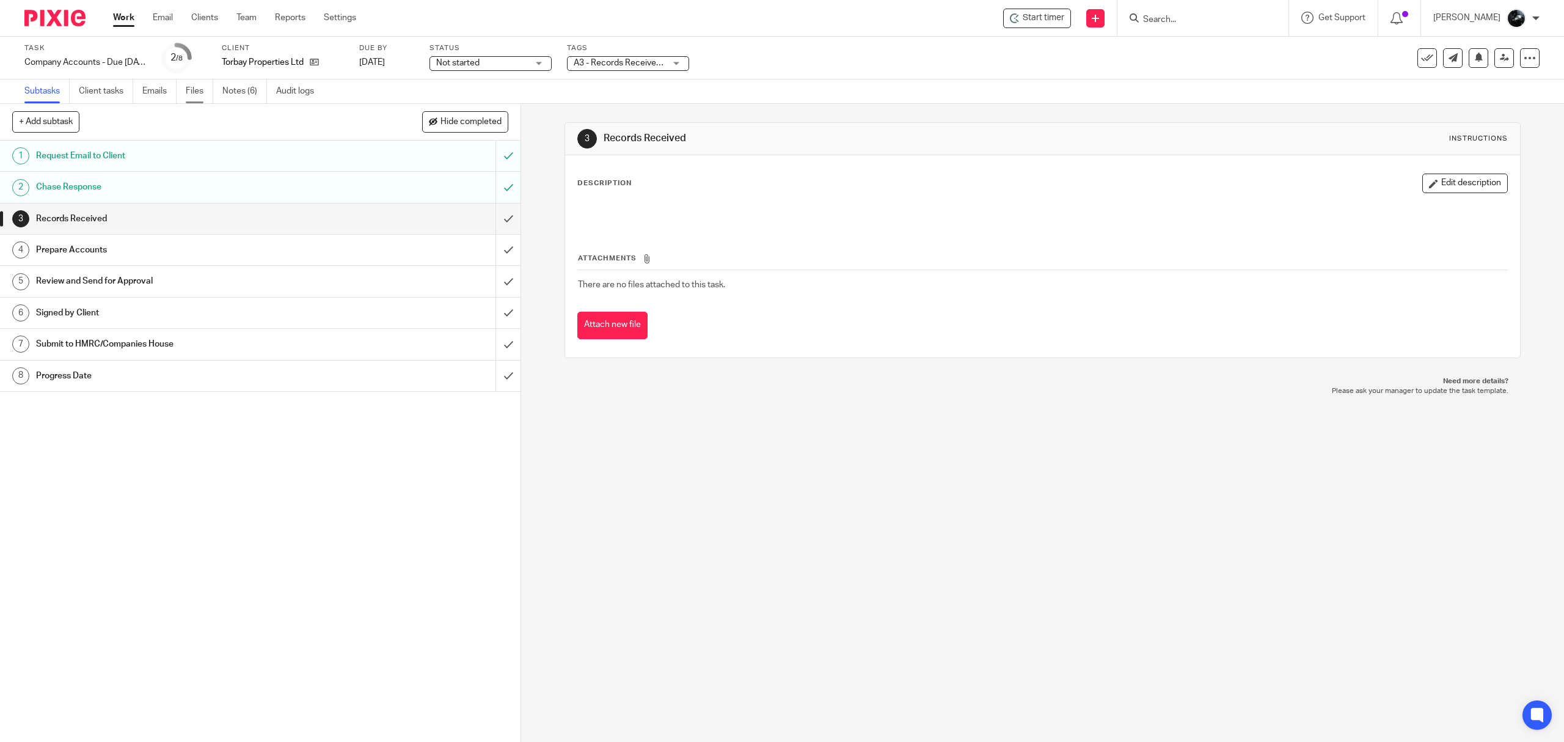
click at [194, 103] on link "Files" at bounding box center [199, 91] width 27 height 24
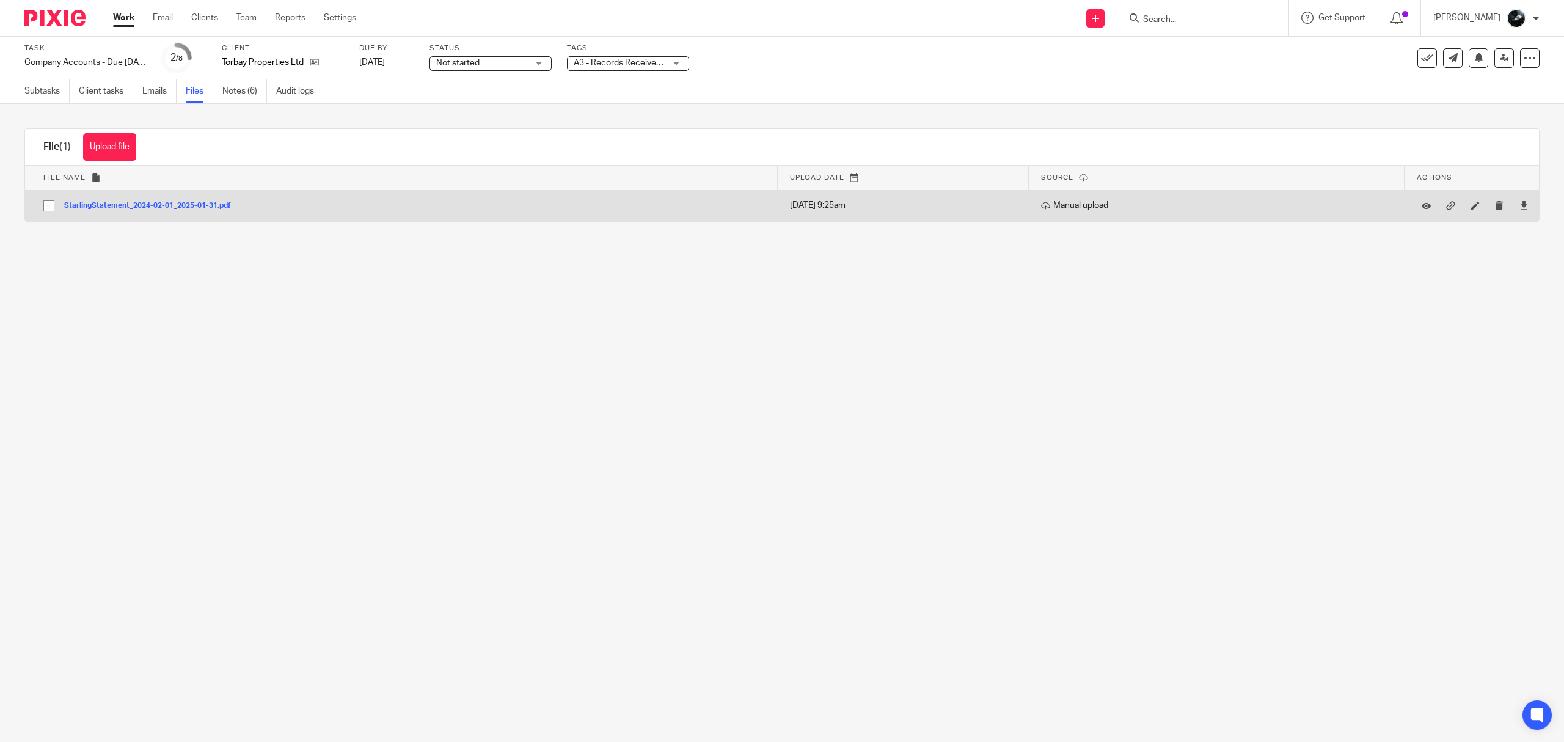
click at [123, 203] on button "StarlingStatement_2024-02-01_2025-01-31.pdf" at bounding box center [152, 206] width 176 height 9
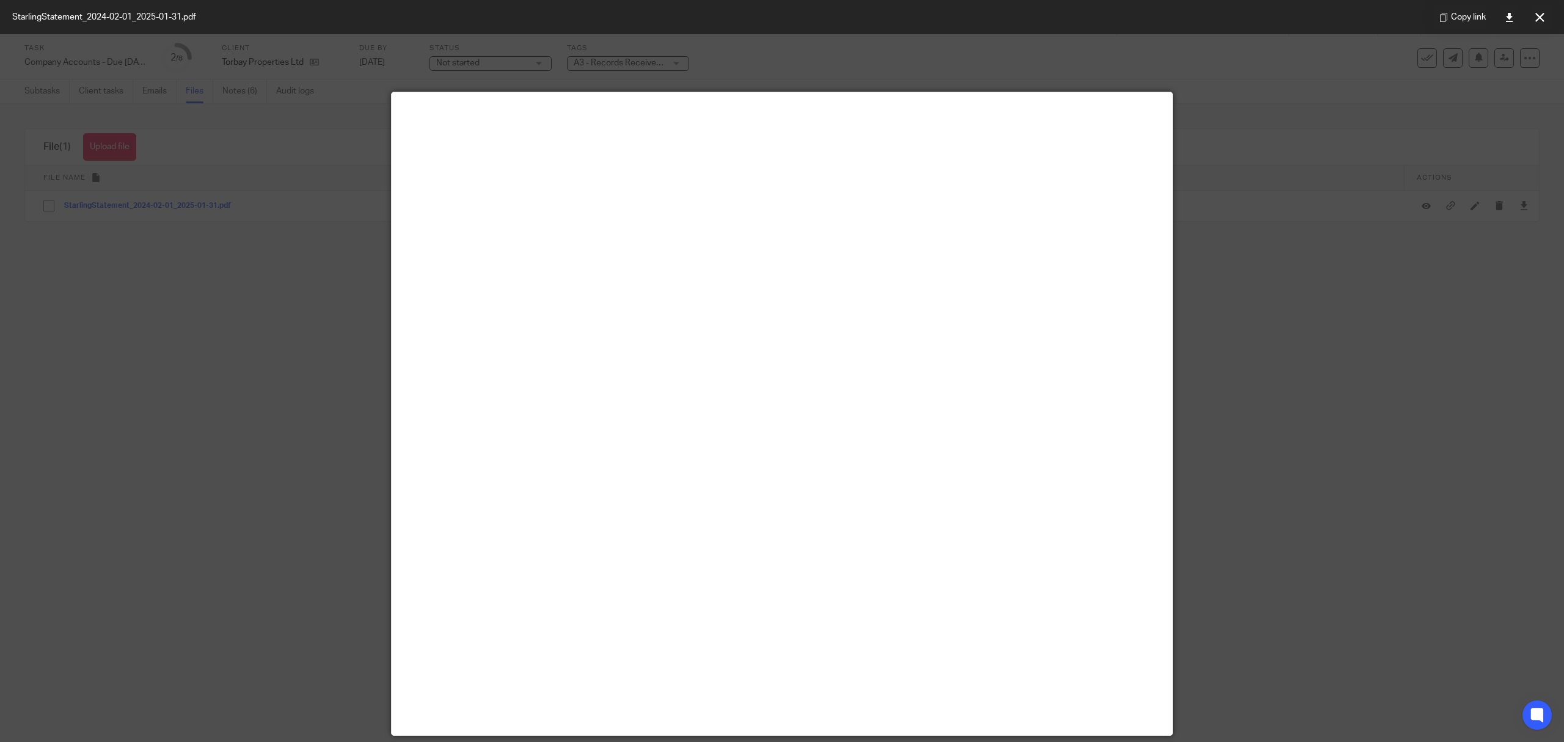
click at [1538, 13] on icon at bounding box center [1539, 17] width 9 height 9
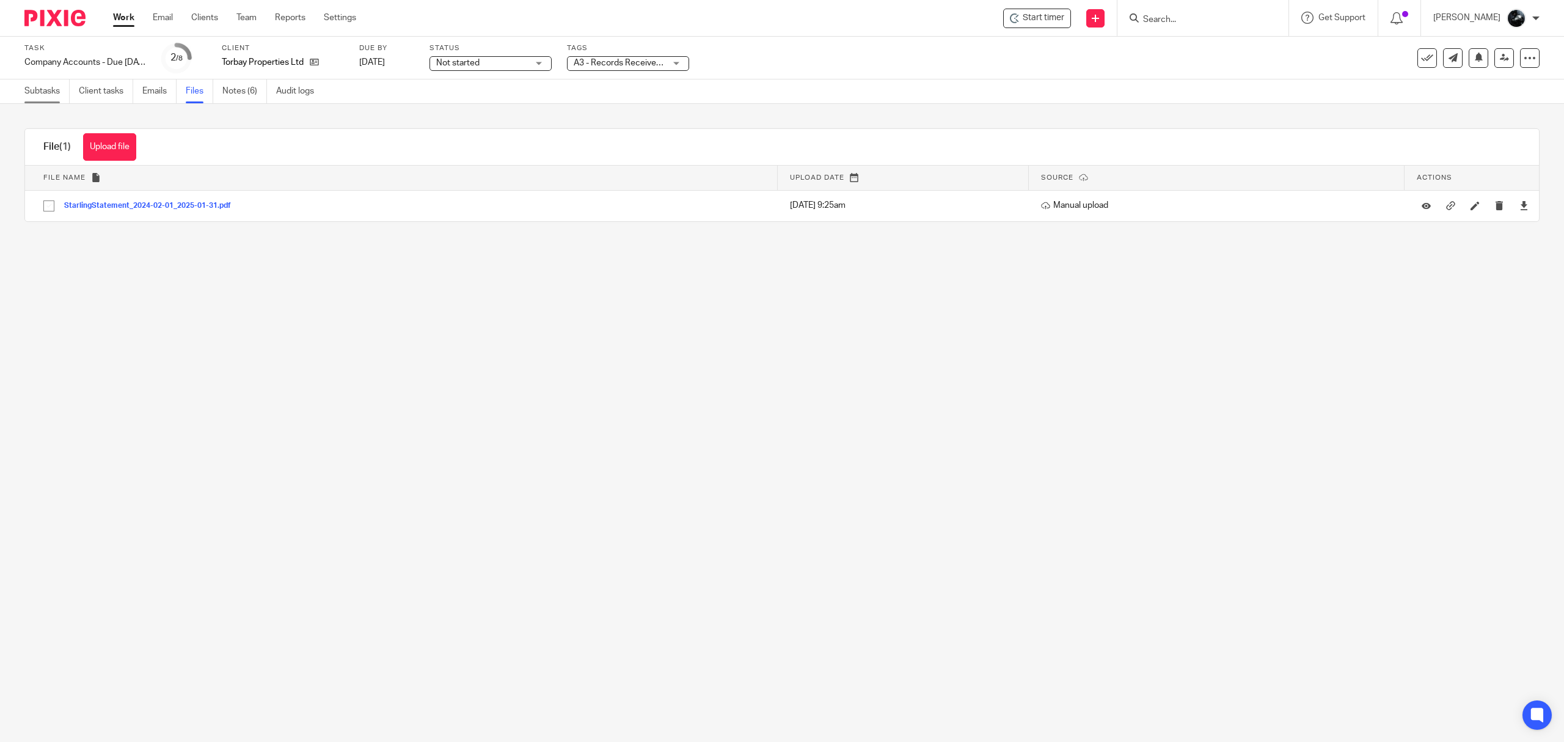
click at [52, 90] on link "Subtasks" at bounding box center [46, 91] width 45 height 24
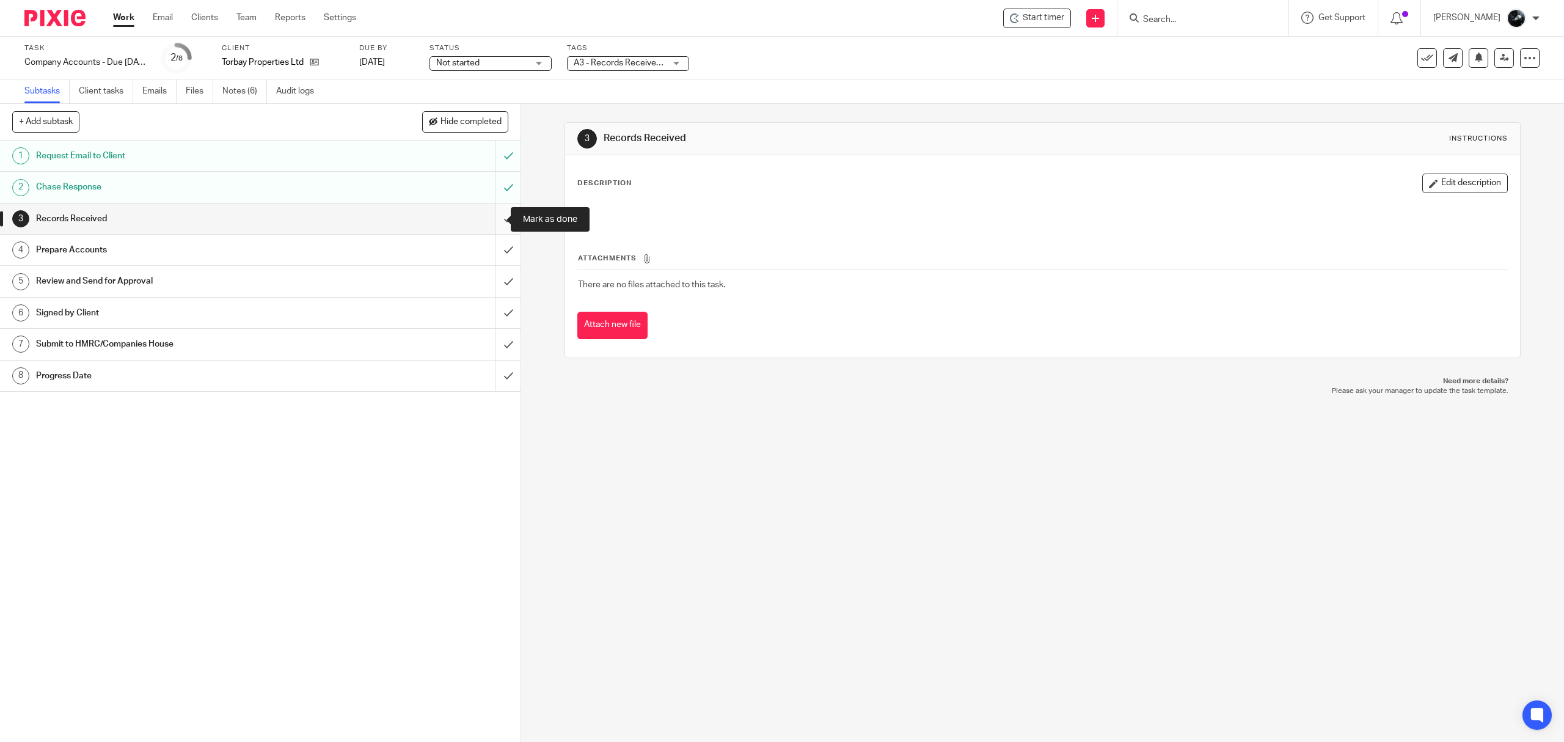
click at [489, 216] on input "submit" at bounding box center [260, 218] width 521 height 31
click at [492, 244] on input "submit" at bounding box center [260, 250] width 521 height 31
click at [492, 273] on input "submit" at bounding box center [260, 281] width 521 height 31
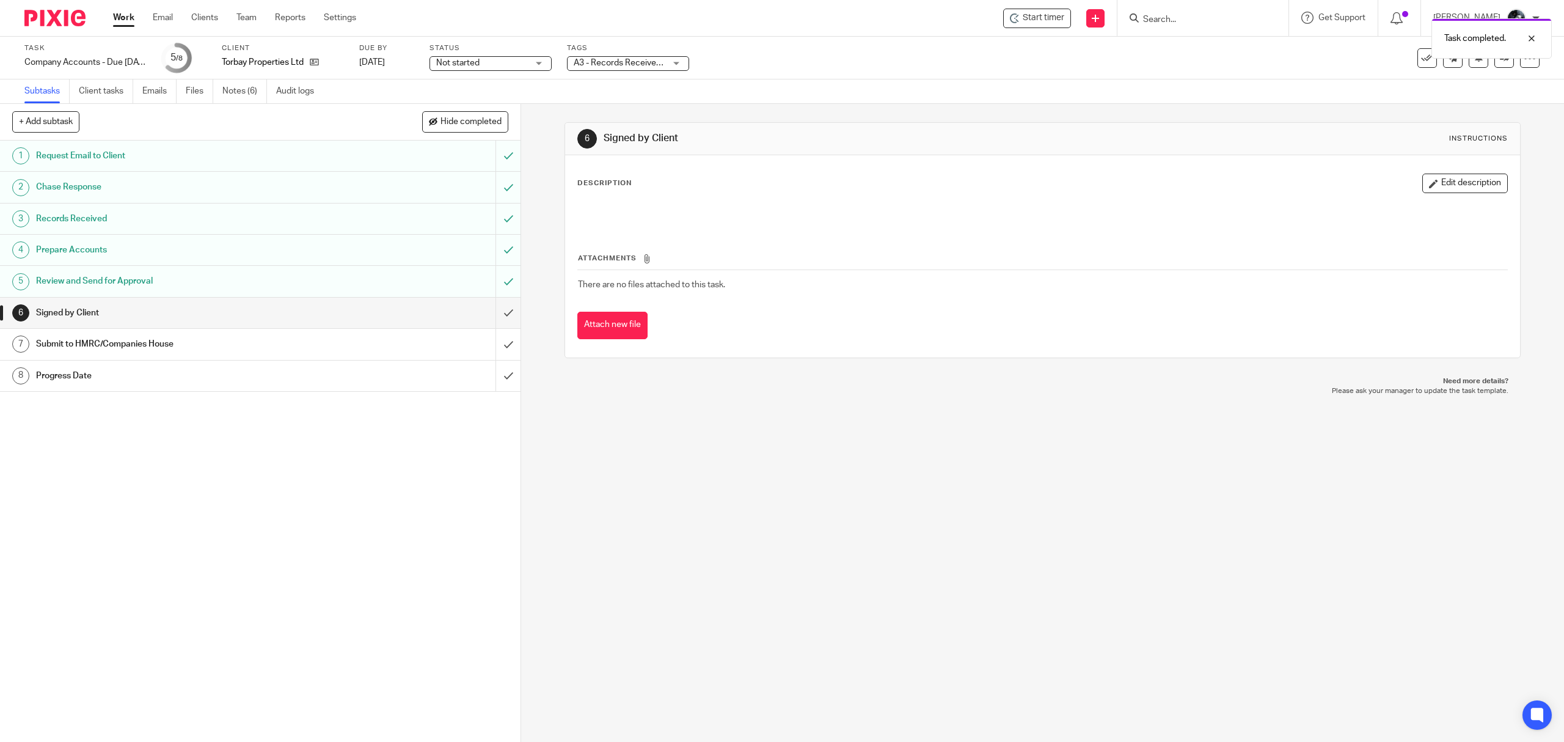
click at [673, 62] on div "A3 - Records Received + 1" at bounding box center [628, 63] width 122 height 15
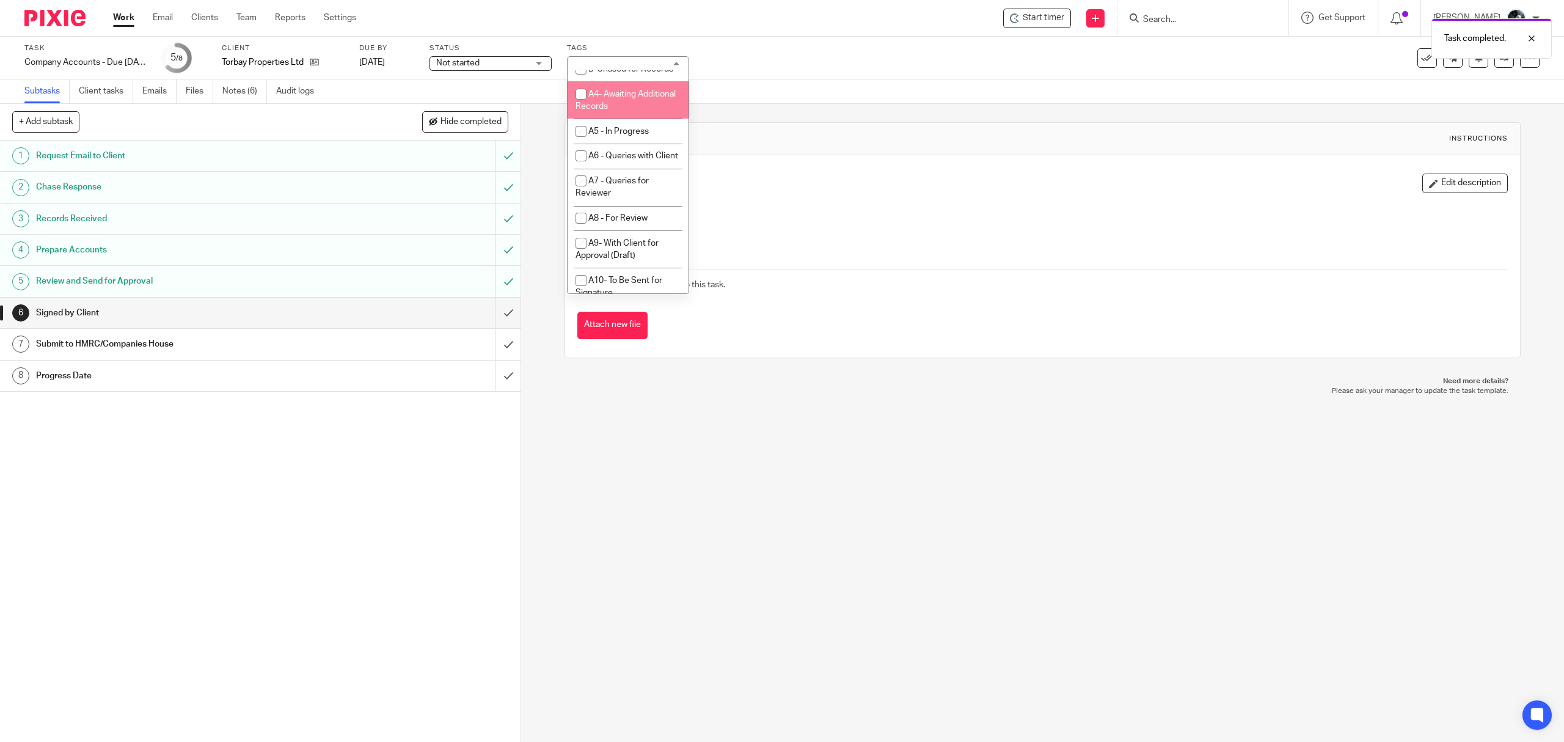
scroll to position [489, 0]
click at [617, 58] on span "A3 - Records Received" at bounding box center [631, 53] width 87 height 9
checkbox input "false"
click at [638, 96] on li "A- Sent for Signature" at bounding box center [628, 83] width 121 height 25
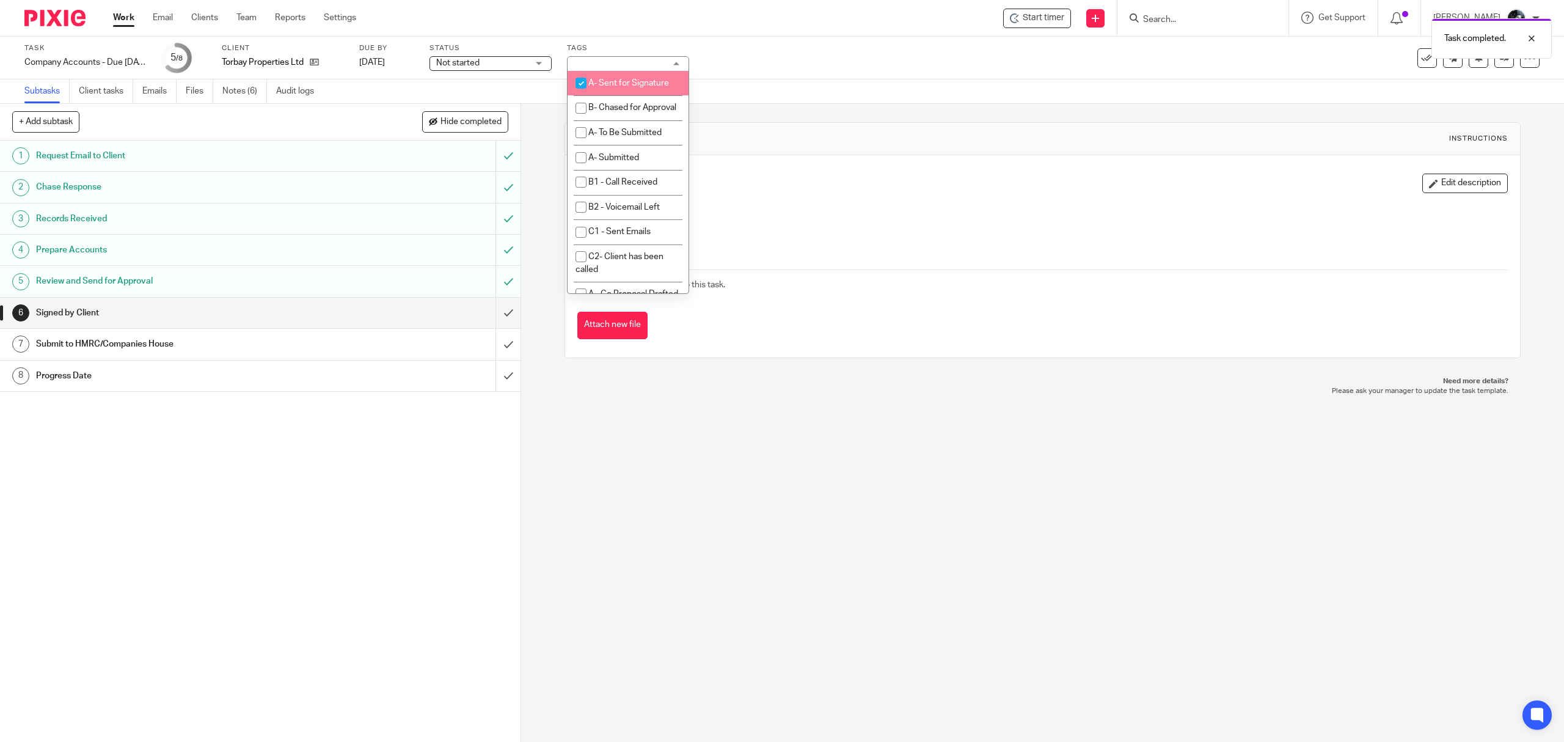
checkbox input "true"
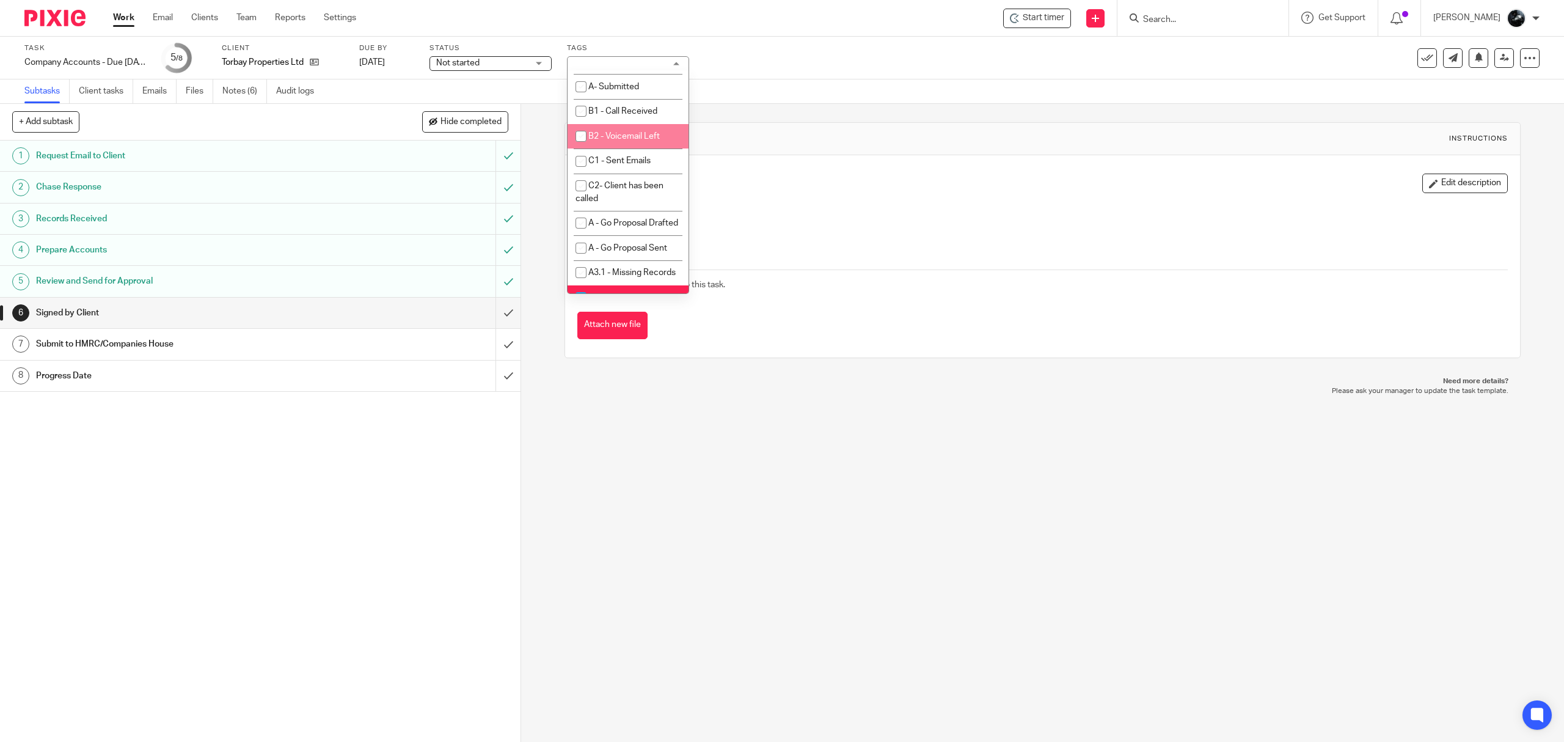
scroll to position [978, 0]
click at [607, 137] on li "1 Booked In Diary" at bounding box center [628, 124] width 121 height 25
checkbox input "false"
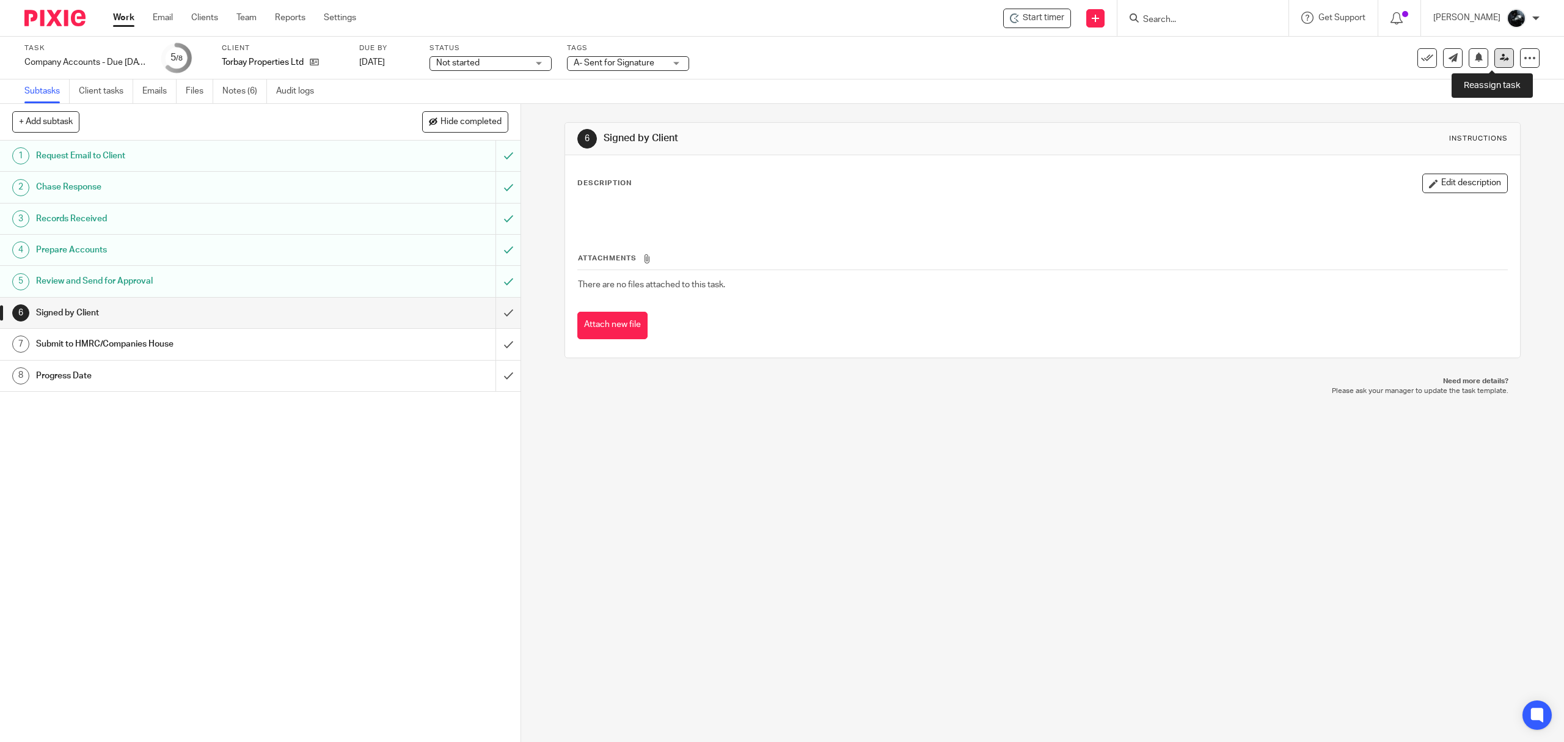
click at [1500, 57] on icon at bounding box center [1504, 57] width 9 height 9
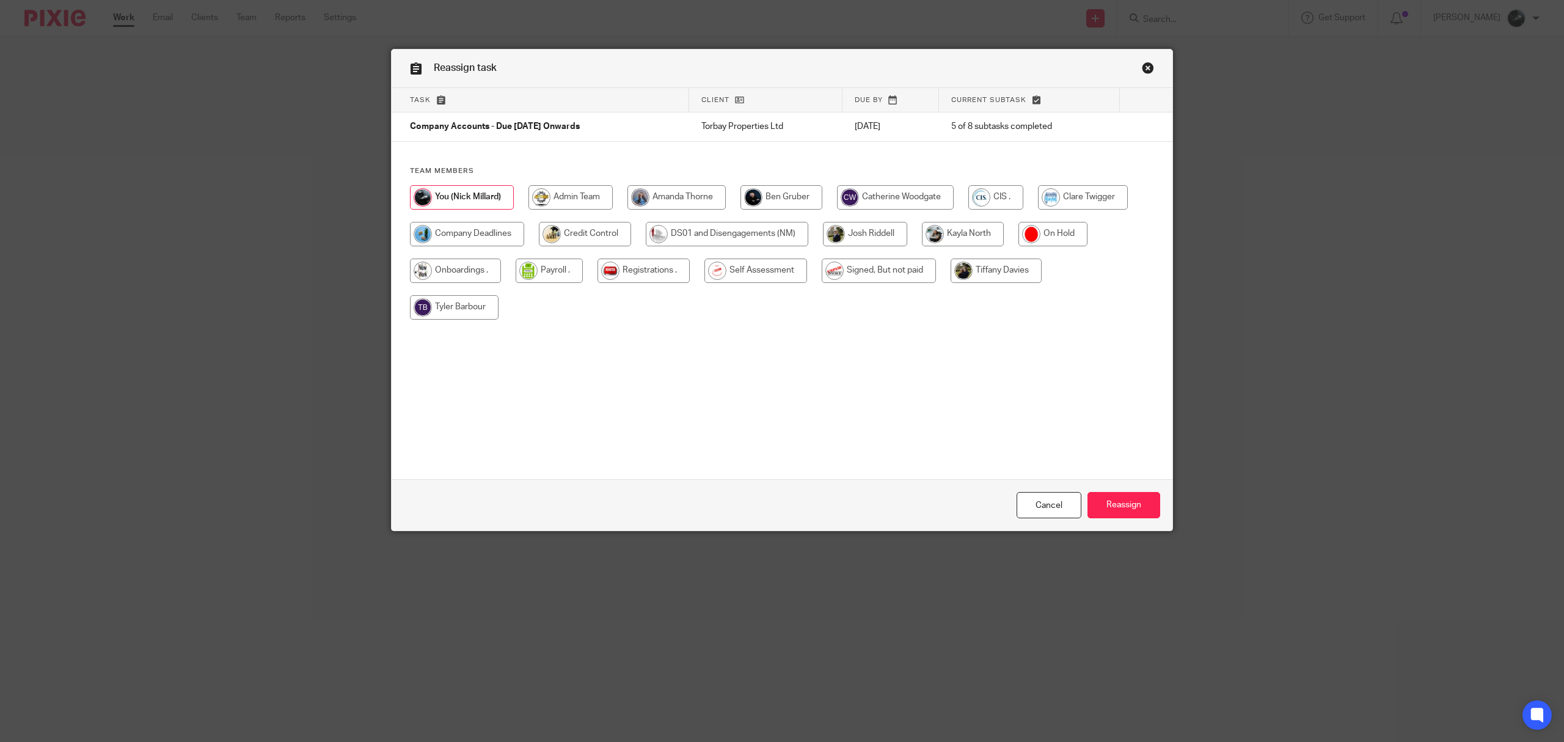
click at [472, 238] on input "radio" at bounding box center [467, 234] width 114 height 24
radio input "true"
click at [1096, 499] on input "Reassign" at bounding box center [1124, 505] width 73 height 26
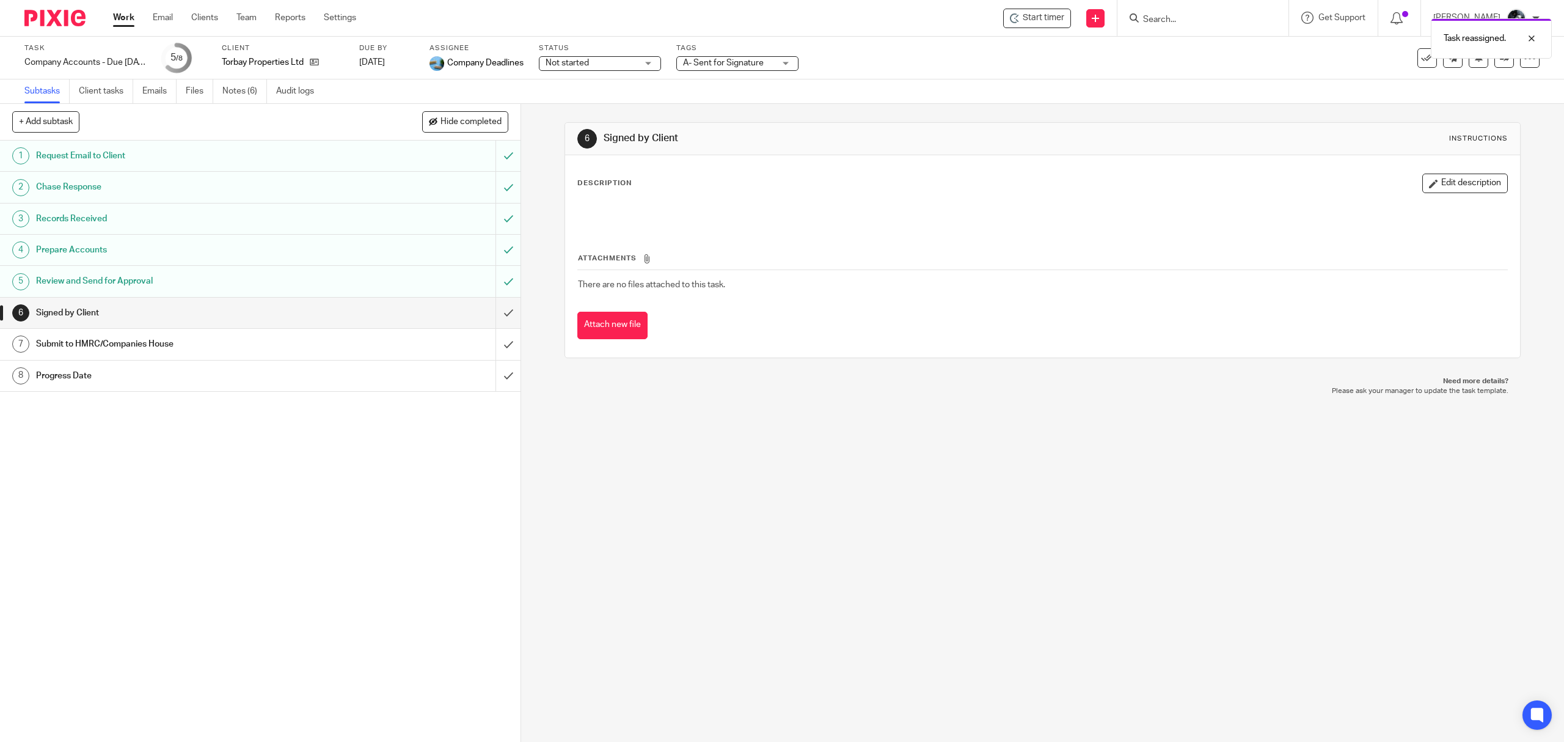
click at [50, 15] on img at bounding box center [54, 18] width 61 height 16
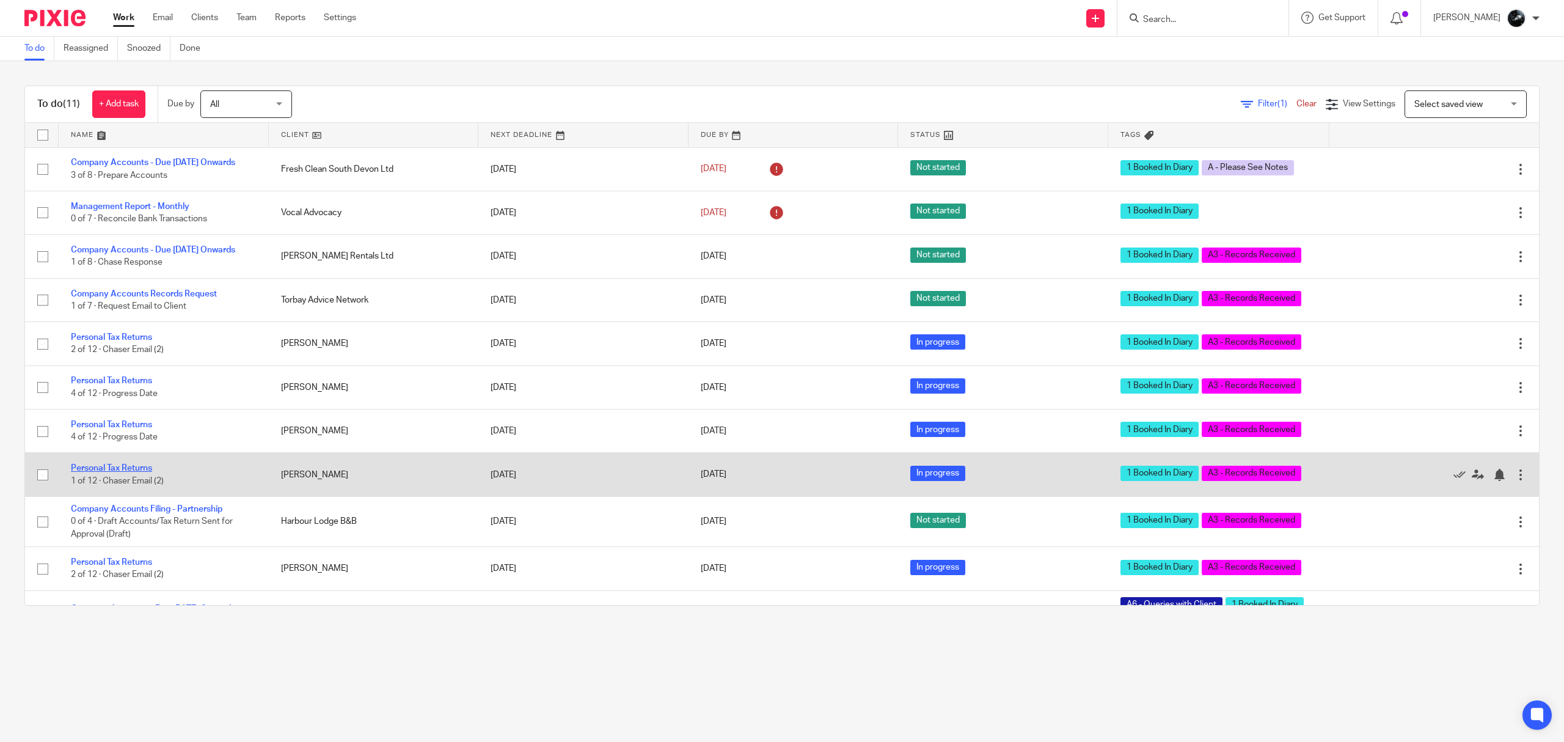
click at [128, 472] on link "Personal Tax Returns" at bounding box center [111, 468] width 81 height 9
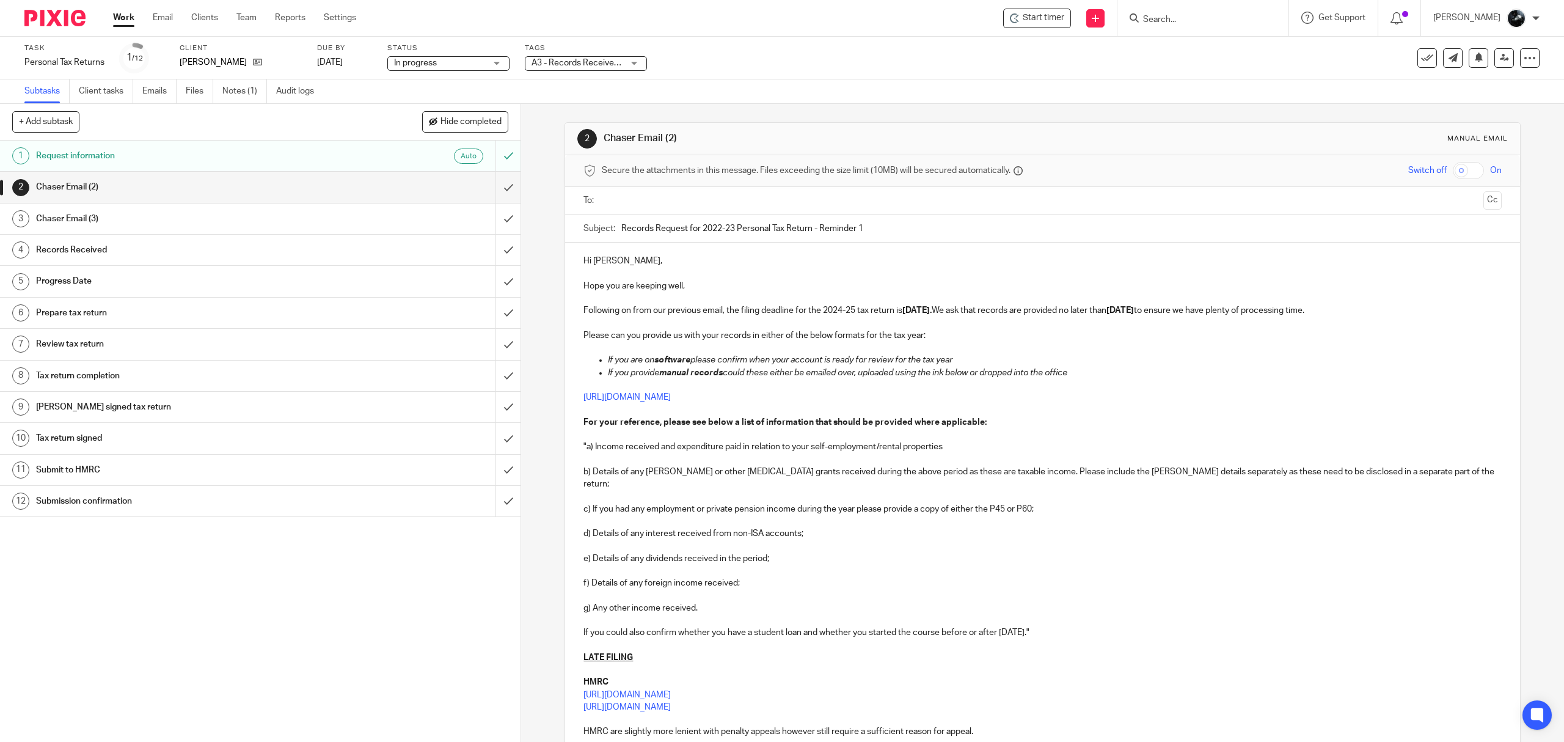
click at [186, 88] on ul "Subtasks Client tasks Emails Files Notes (1) Audit logs" at bounding box center [178, 91] width 308 height 24
click at [188, 91] on link "Files" at bounding box center [199, 91] width 27 height 24
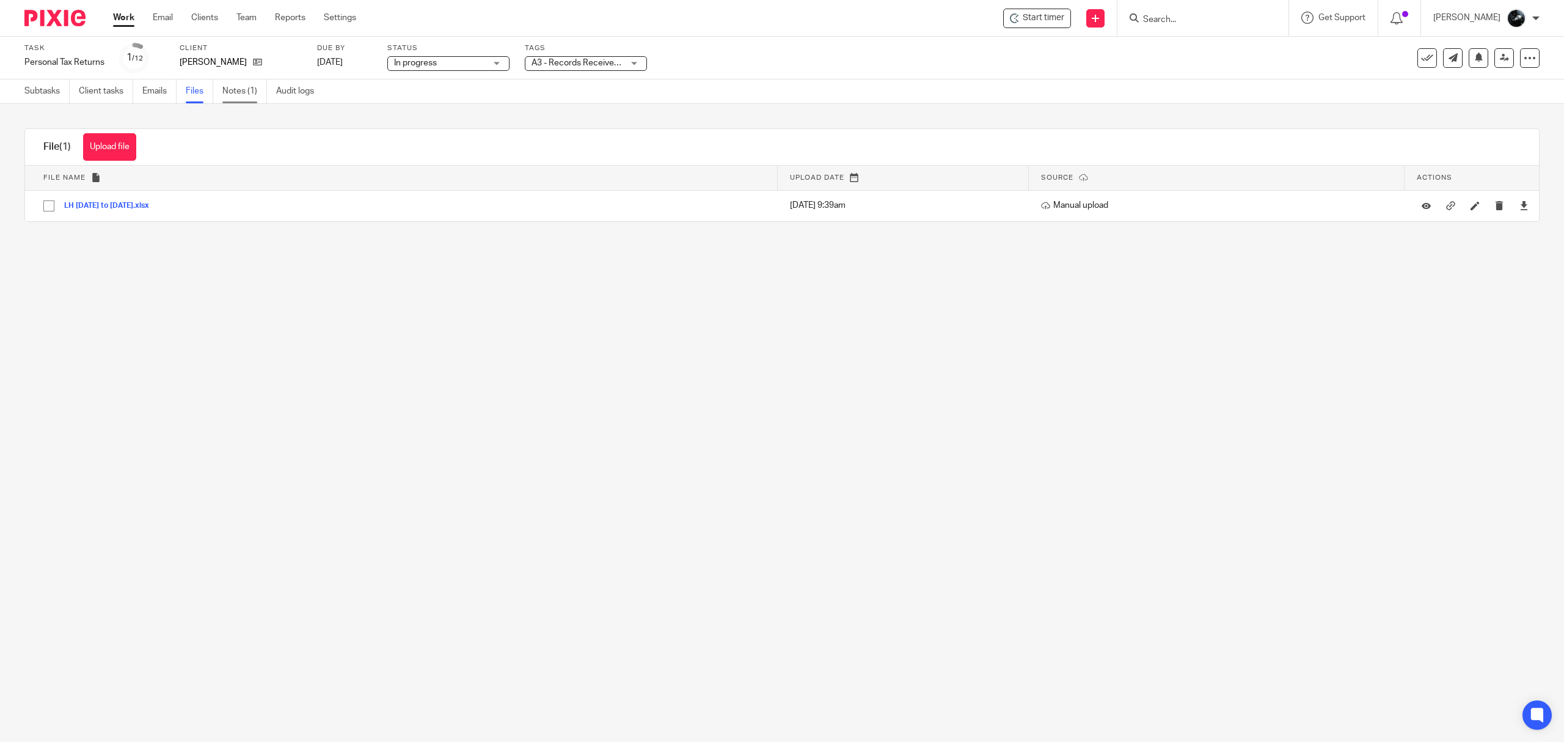
click at [252, 86] on link "Notes (1)" at bounding box center [244, 91] width 45 height 24
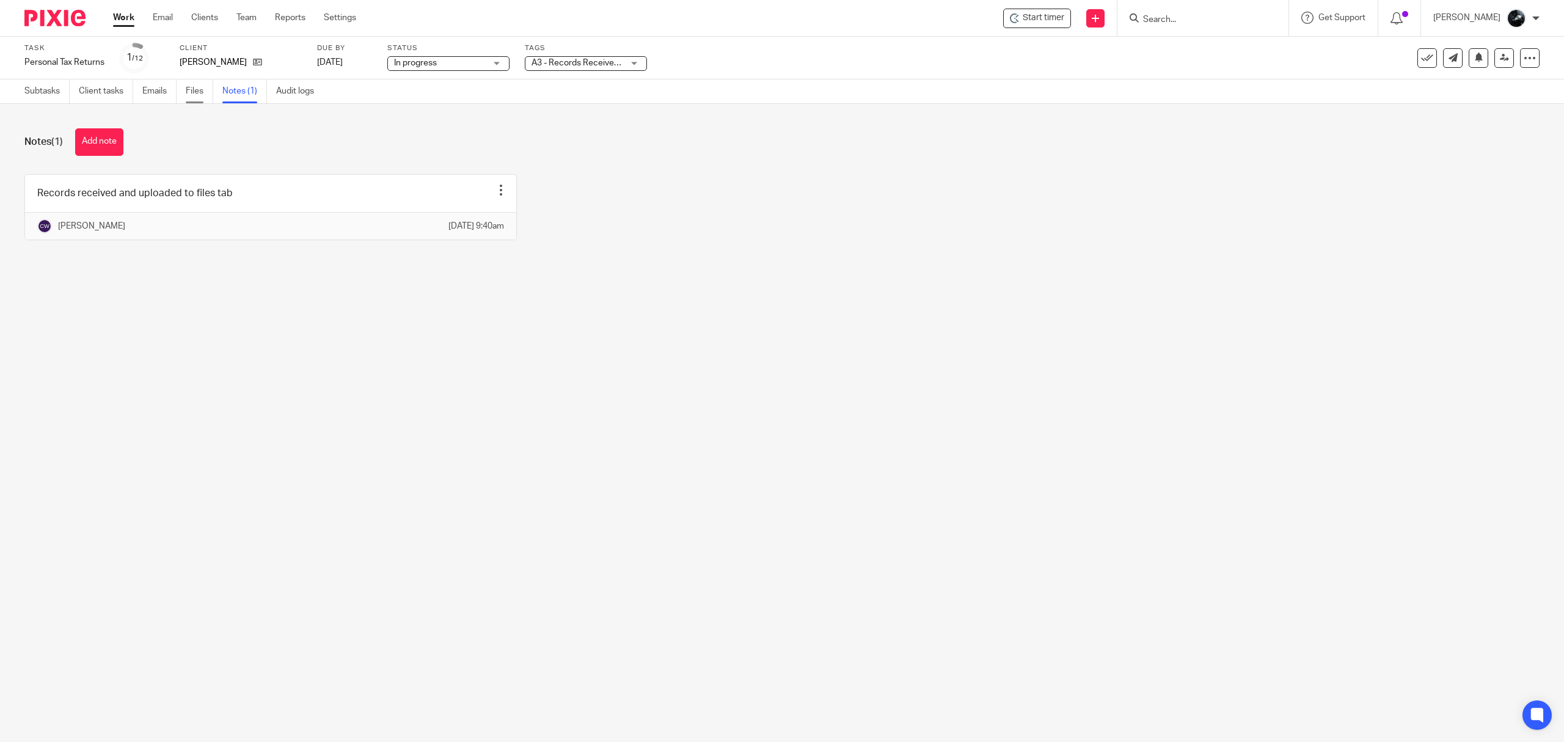
click at [200, 87] on link "Files" at bounding box center [199, 91] width 27 height 24
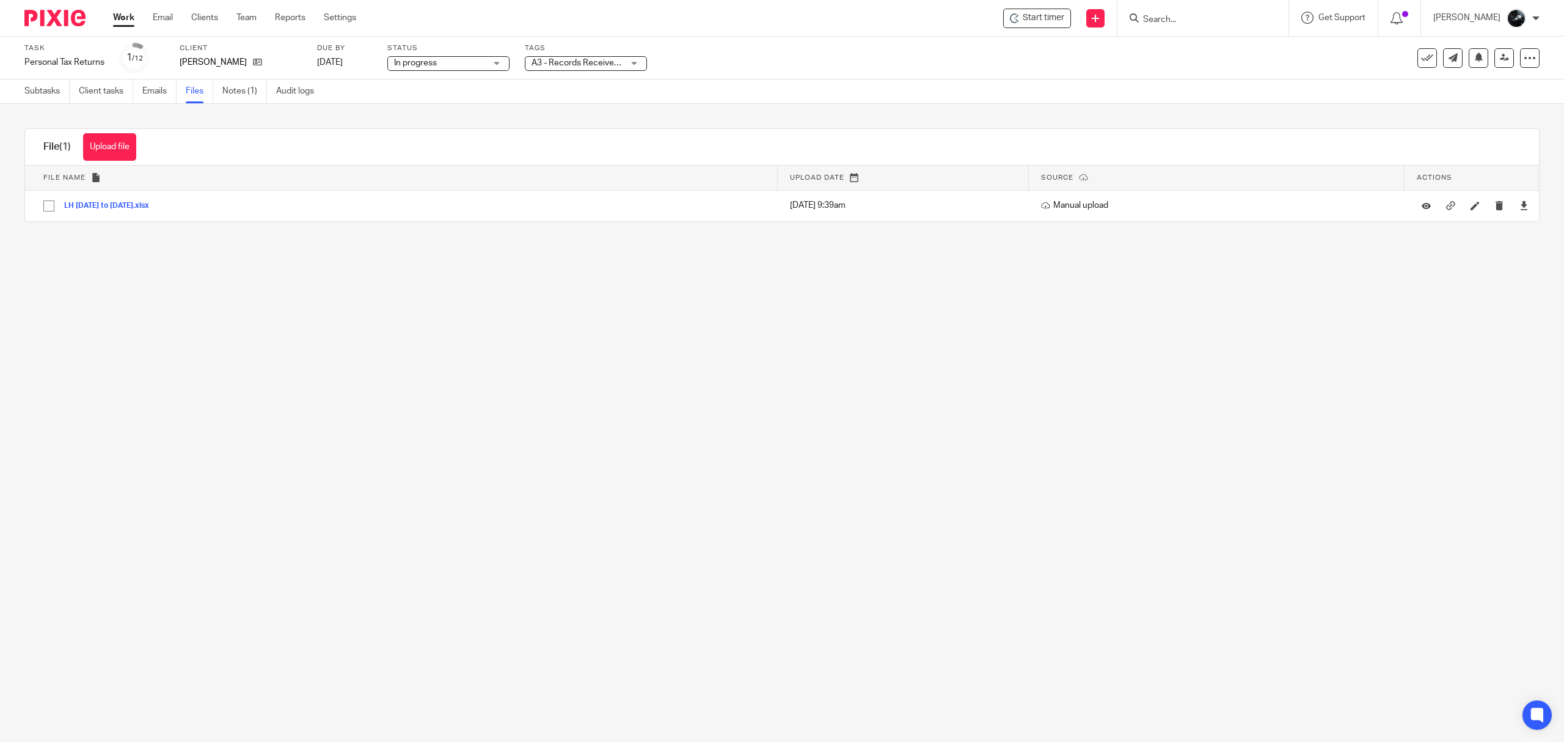
click at [126, 202] on button "LH [DATE] to [DATE].xlsx" at bounding box center [111, 206] width 94 height 9
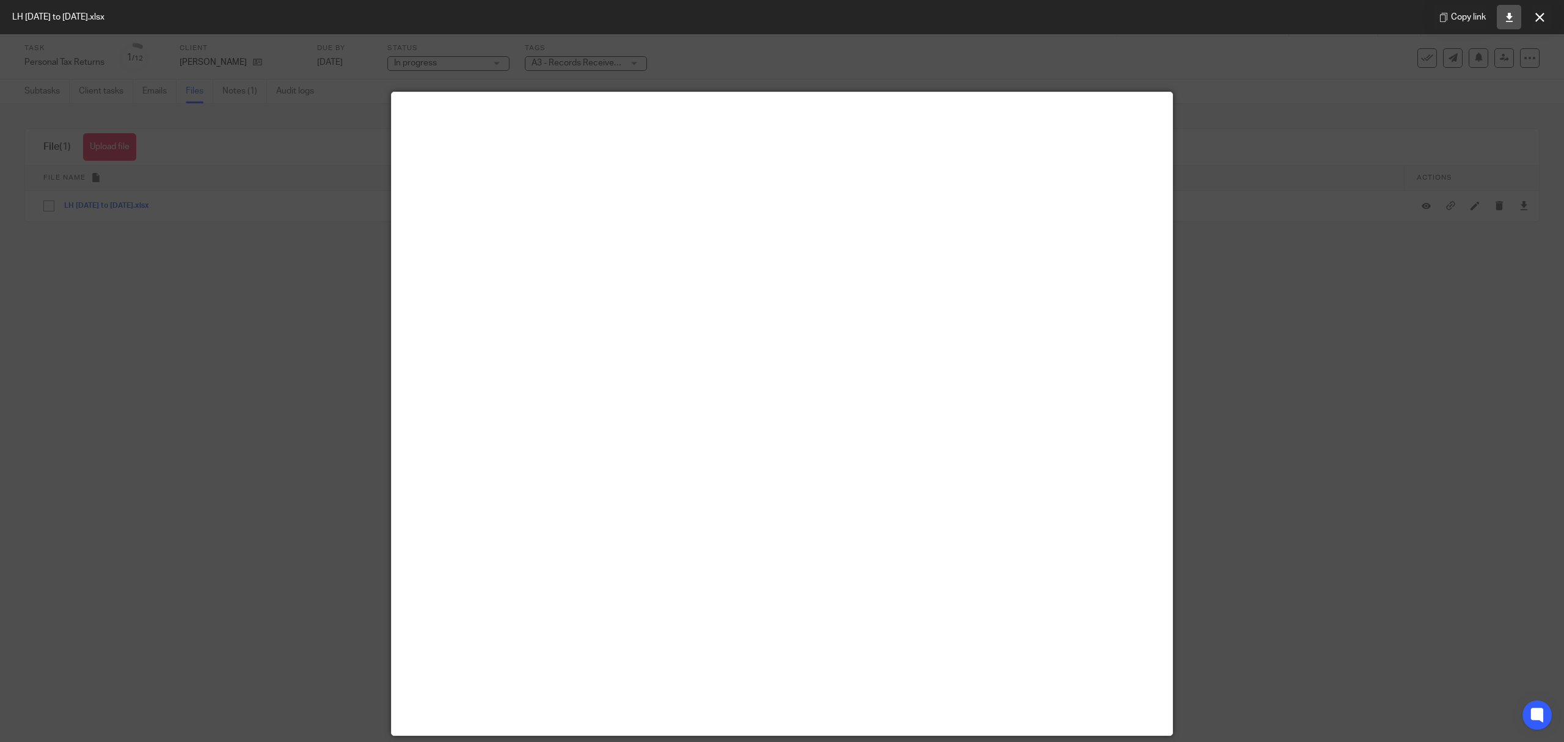
click at [1511, 21] on icon at bounding box center [1509, 17] width 9 height 9
